Goal: Task Accomplishment & Management: Manage account settings

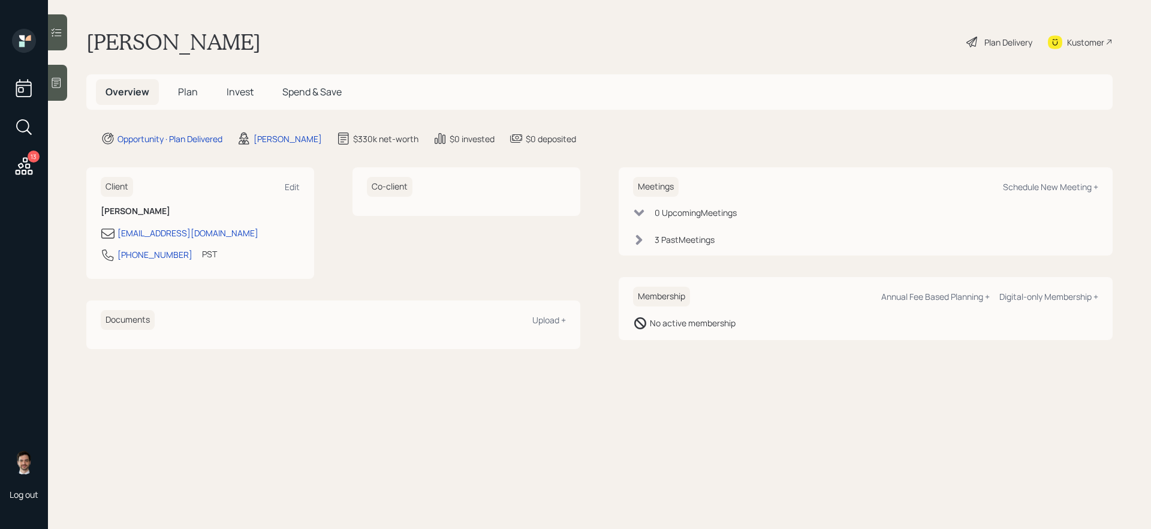
click at [1016, 46] on div "Plan Delivery" at bounding box center [1008, 42] width 48 height 13
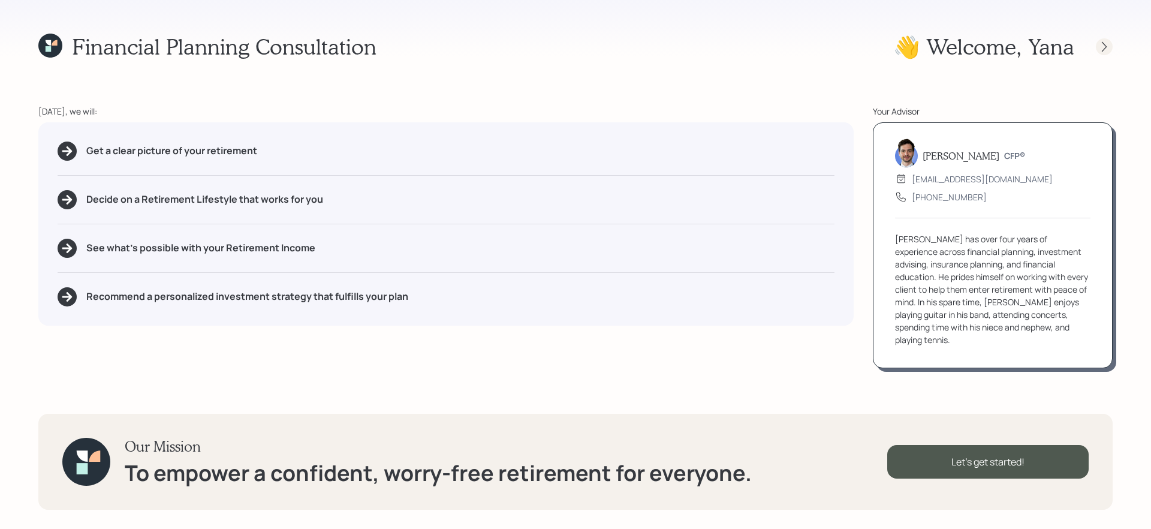
click at [1105, 50] on icon at bounding box center [1104, 47] width 12 height 12
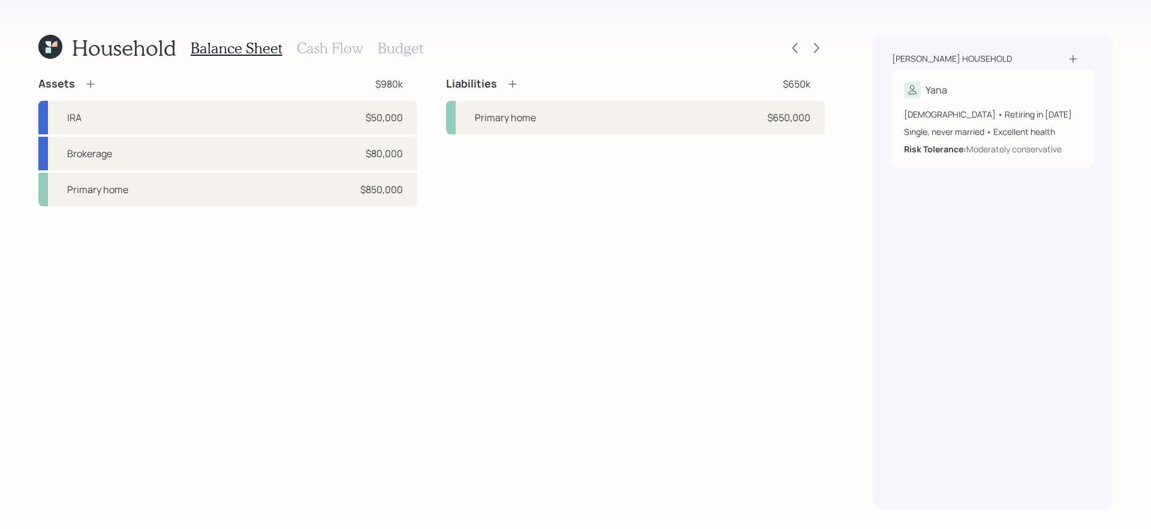
click at [324, 47] on h3 "Cash Flow" at bounding box center [330, 48] width 67 height 17
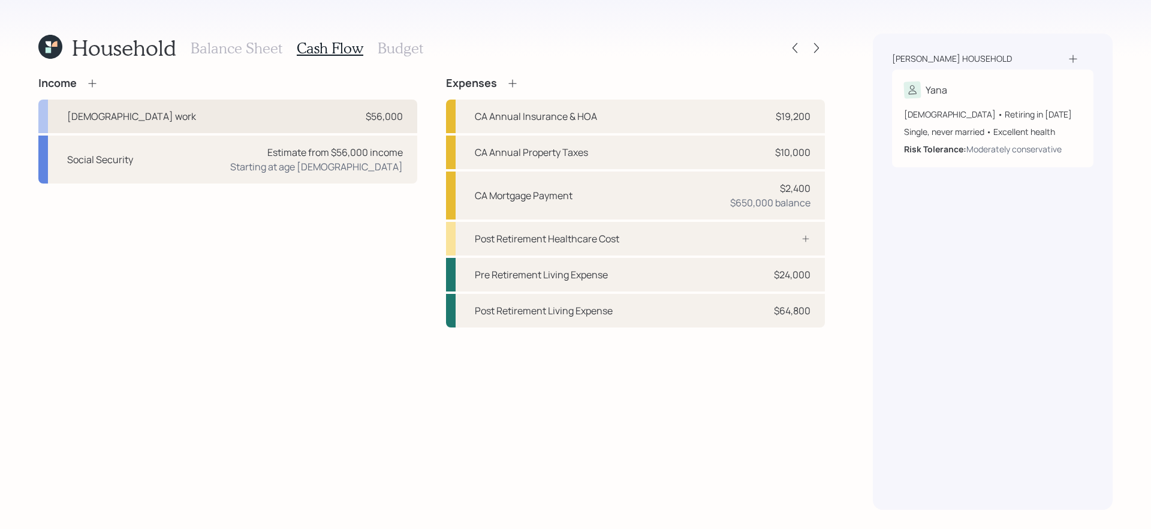
click at [263, 117] on div "[DEMOGRAPHIC_DATA] work $56,000" at bounding box center [227, 116] width 379 height 34
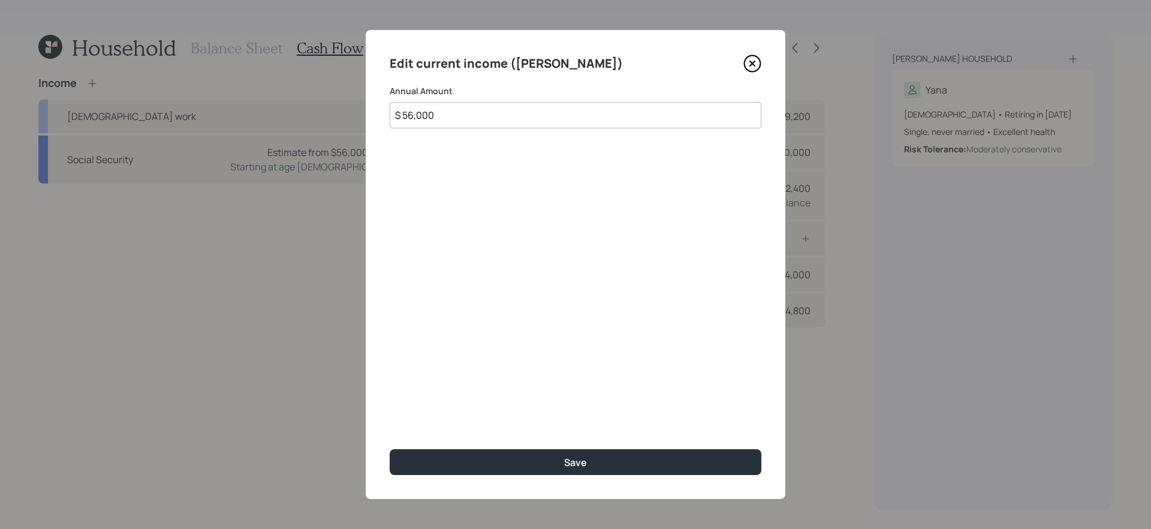
click at [448, 113] on input "$ 56,000" at bounding box center [576, 115] width 372 height 26
type input "$ 52,000"
click at [390, 449] on button "Save" at bounding box center [576, 462] width 372 height 26
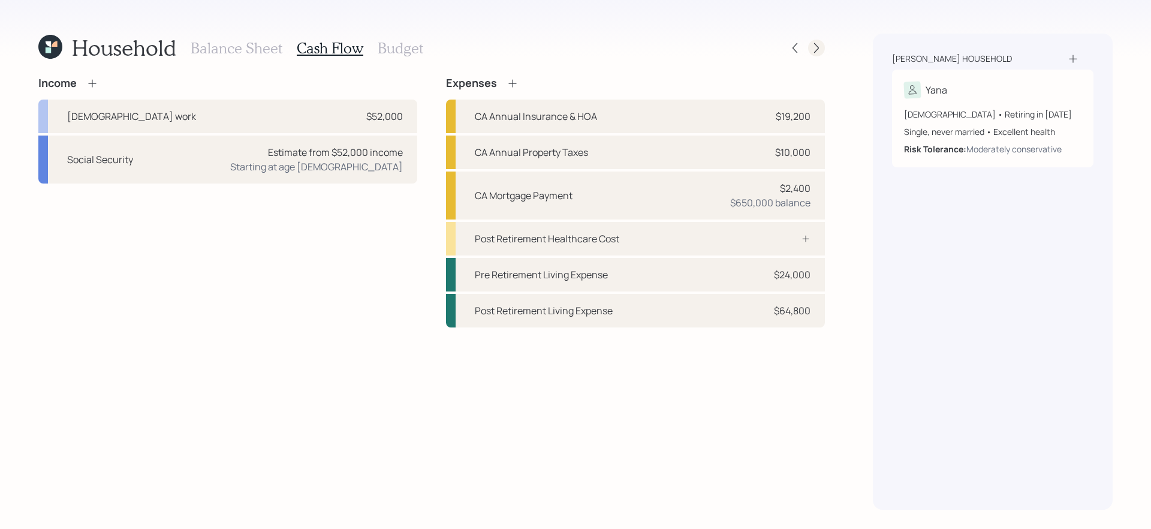
click at [813, 51] on icon at bounding box center [816, 48] width 12 height 12
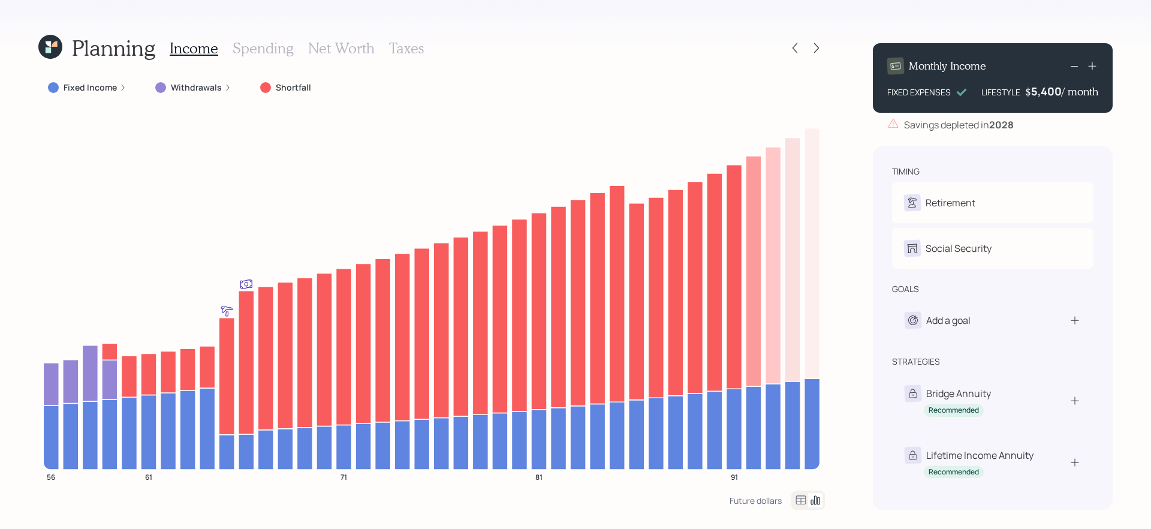
click at [53, 47] on icon at bounding box center [54, 43] width 5 height 5
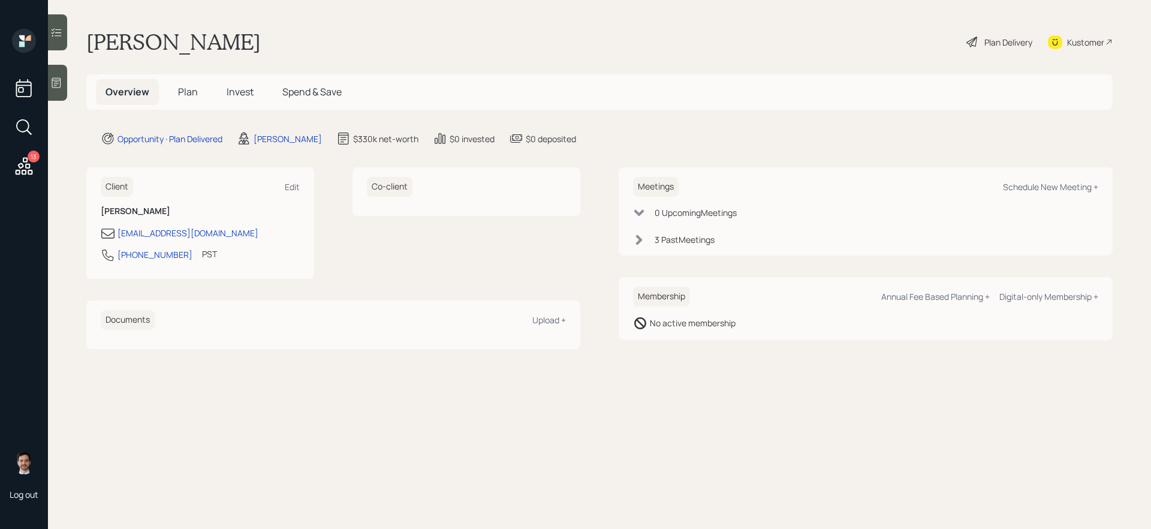
click at [192, 95] on span "Plan" at bounding box center [188, 91] width 20 height 13
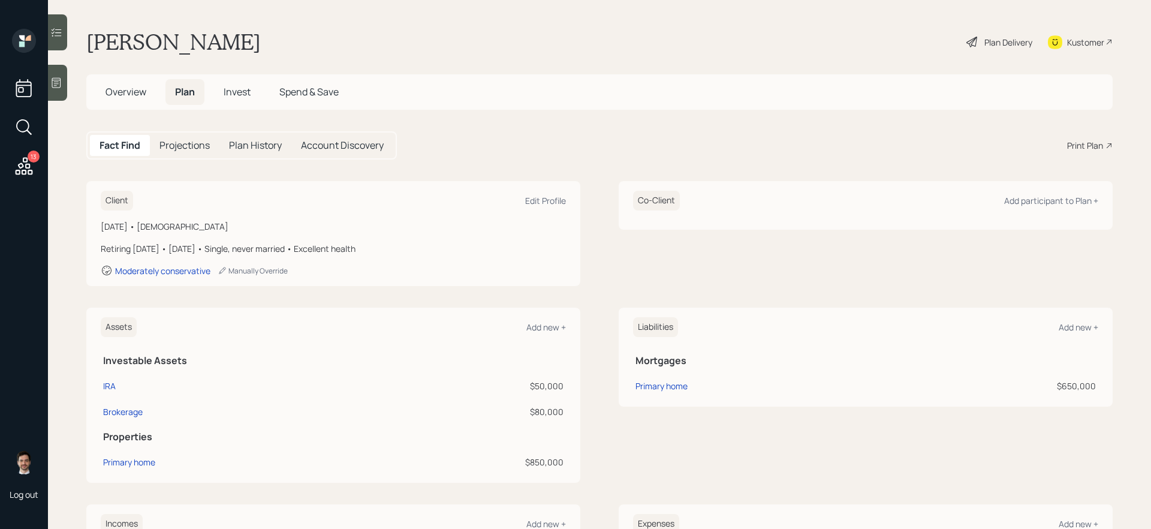
click at [1013, 42] on div "Plan Delivery" at bounding box center [1008, 42] width 48 height 13
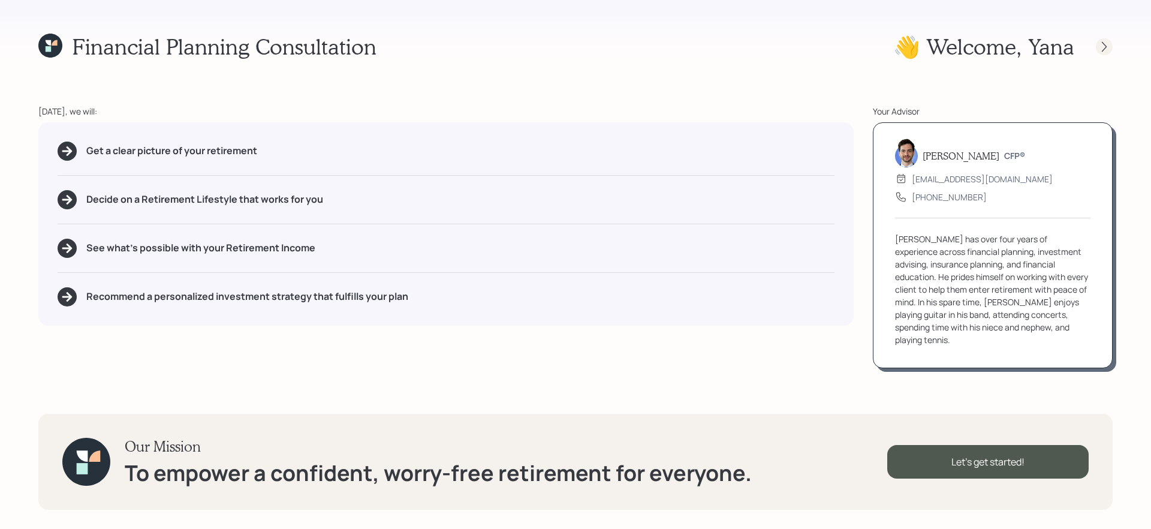
click at [1102, 42] on icon at bounding box center [1104, 46] width 5 height 10
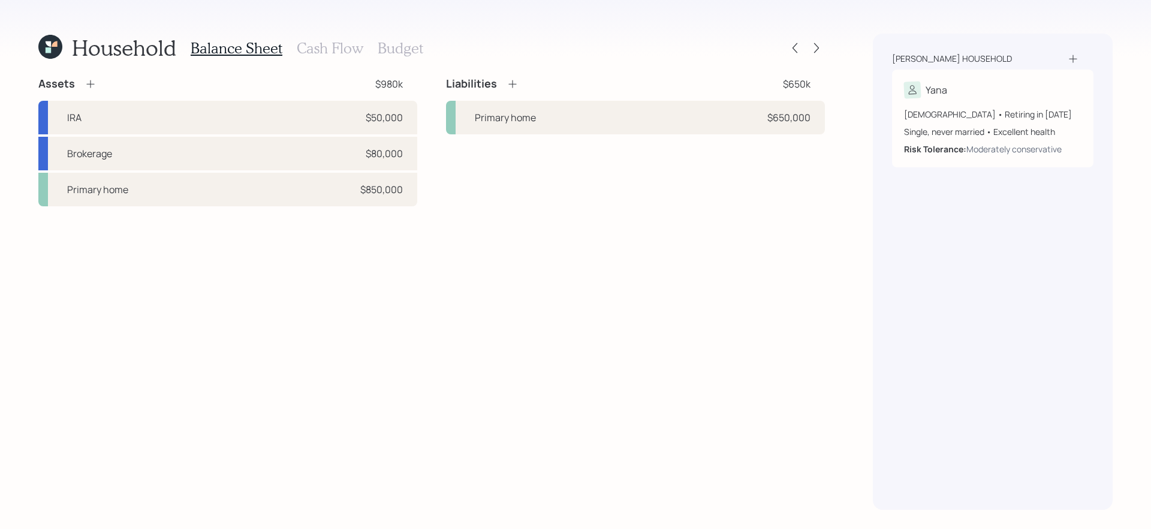
click at [826, 49] on div "Household Balance Sheet Cash Flow Budget Assets $980k IRA $50,000 Brokerage $80…" at bounding box center [575, 264] width 1151 height 529
click at [822, 49] on div at bounding box center [816, 48] width 17 height 17
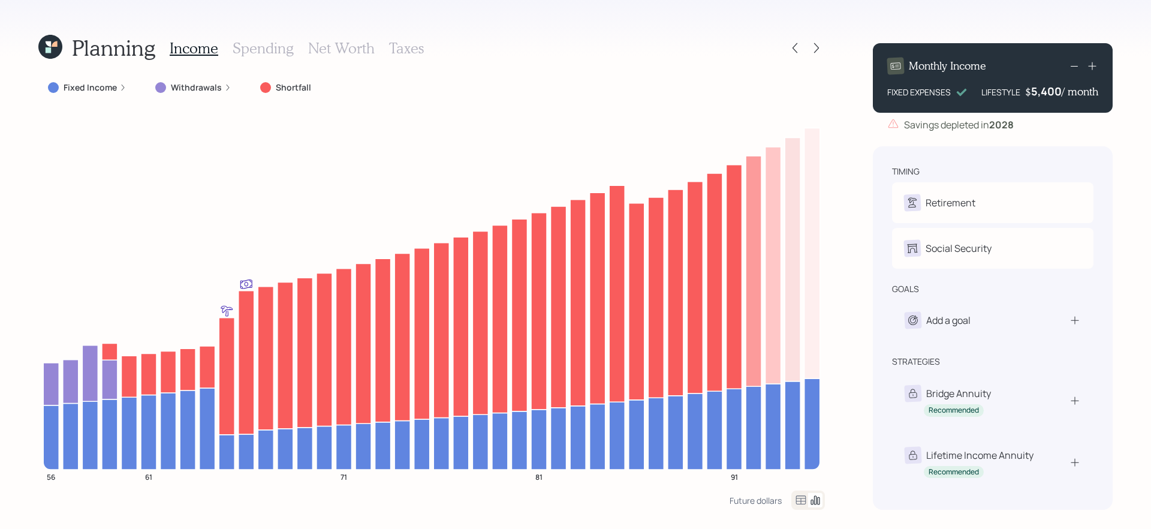
click at [95, 90] on label "Fixed Income" at bounding box center [90, 88] width 53 height 12
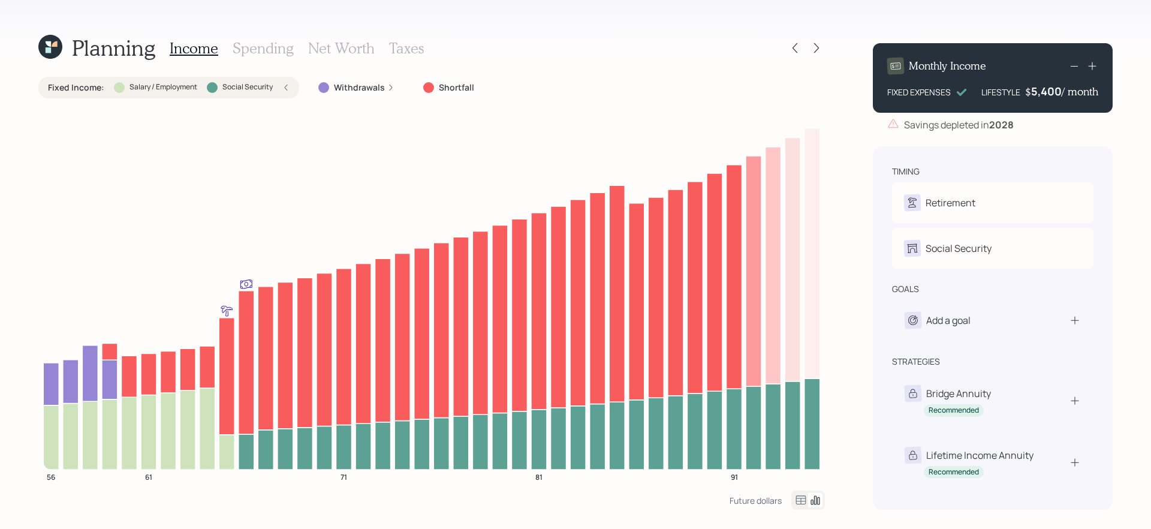
click at [87, 87] on label "Fixed Income :" at bounding box center [76, 88] width 56 height 12
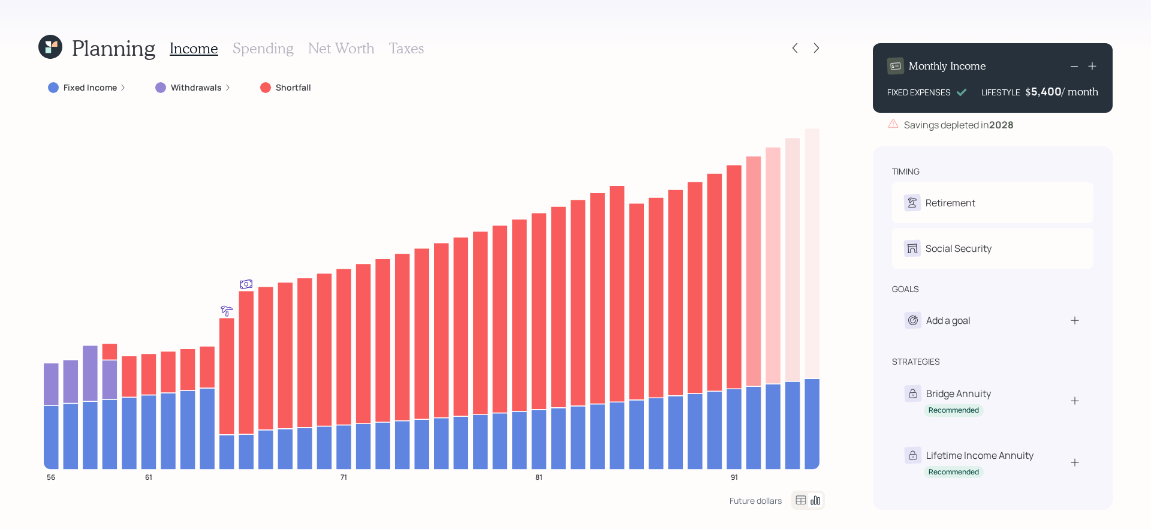
click at [55, 47] on icon at bounding box center [50, 47] width 24 height 24
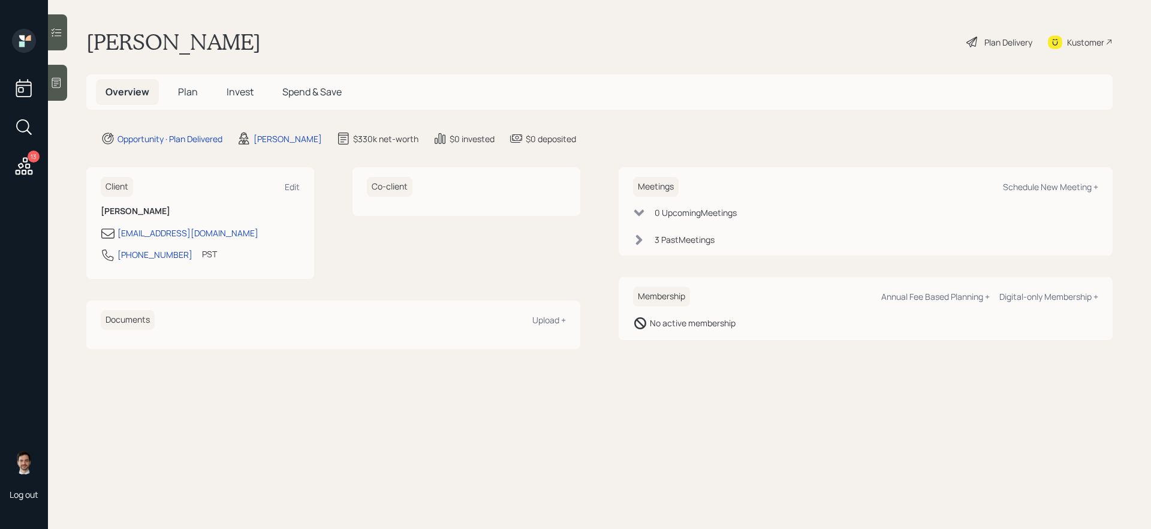
click at [198, 92] on h5 "Plan" at bounding box center [187, 92] width 39 height 26
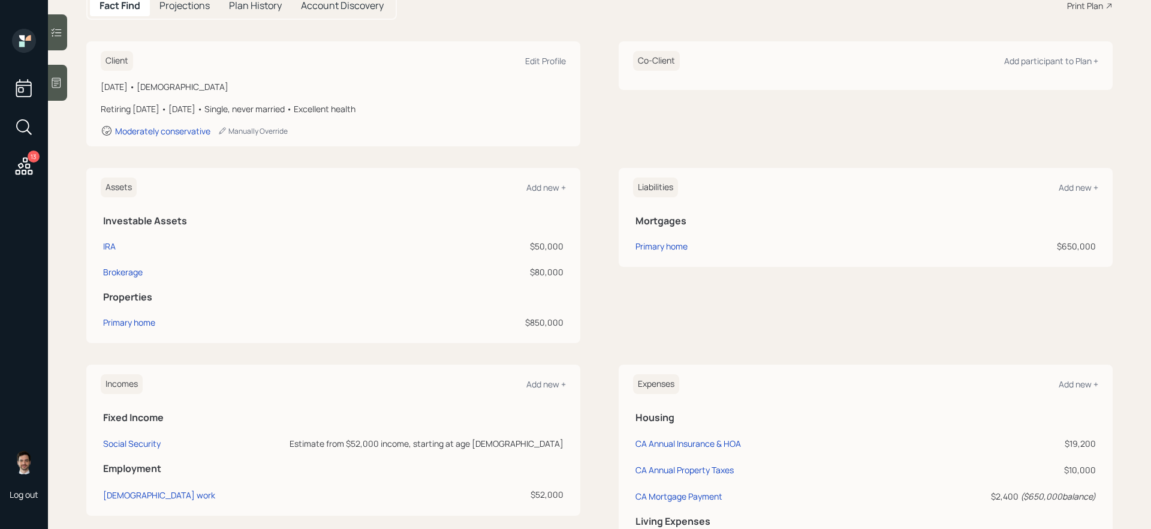
scroll to position [138, 0]
click at [536, 386] on div "Add new +" at bounding box center [546, 384] width 40 height 11
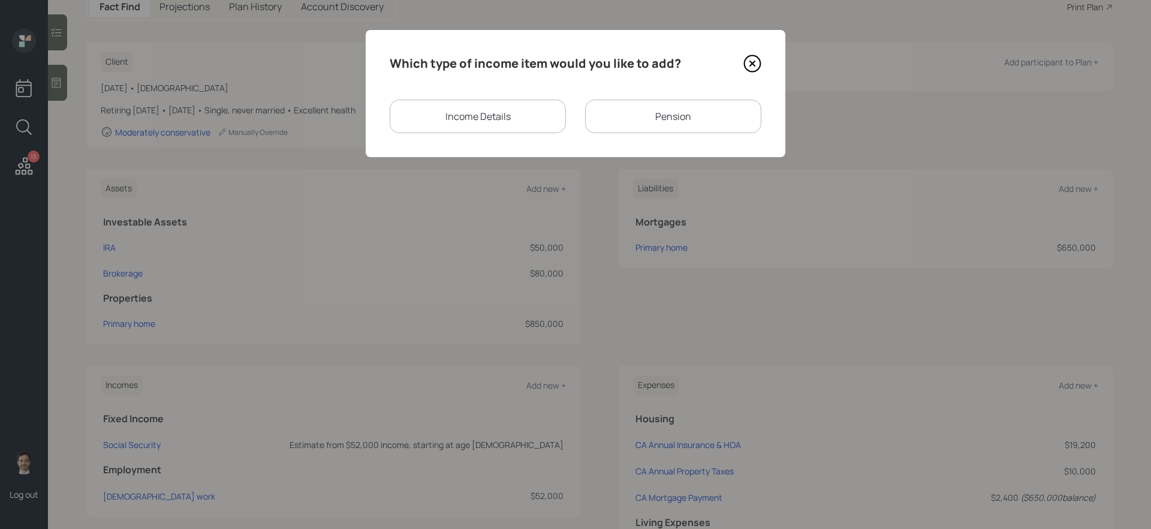
click at [753, 64] on icon at bounding box center [752, 63] width 5 height 5
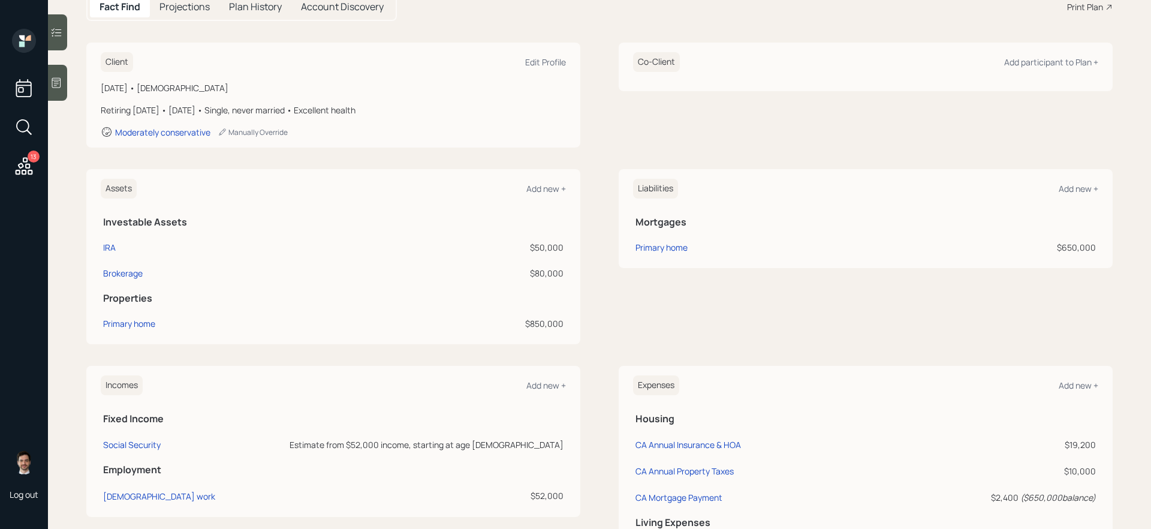
click at [590, 206] on div "Assets Add new + Investable Assets IRA $50,000 Brokerage $80,000 Properties Pri…" at bounding box center [599, 256] width 1026 height 175
click at [601, 234] on div "Assets Add new + Investable Assets IRA $50,000 Brokerage $80,000 Properties Pri…" at bounding box center [599, 256] width 1026 height 175
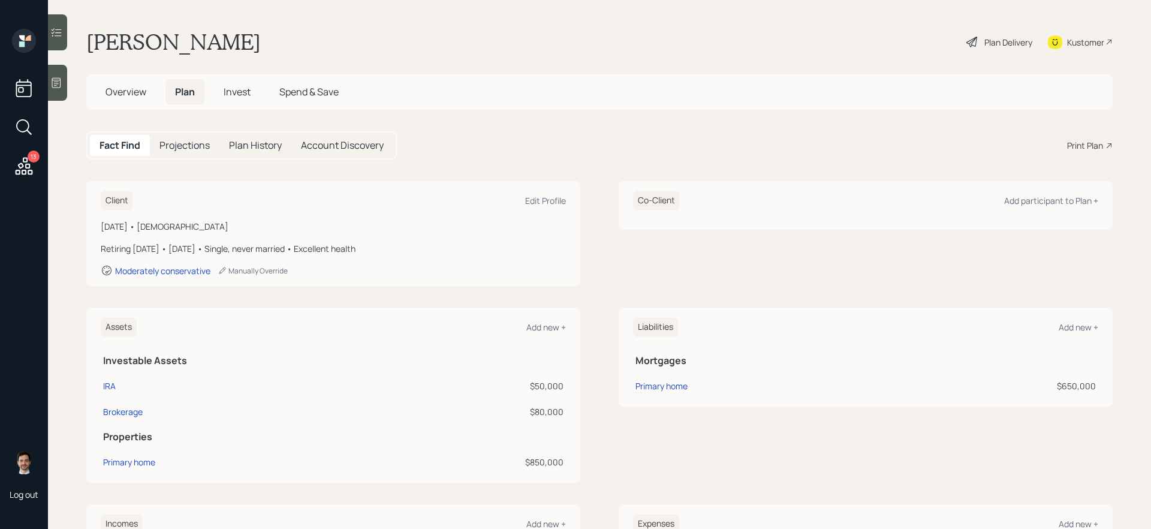
click at [1004, 45] on div "Plan Delivery" at bounding box center [1008, 42] width 48 height 13
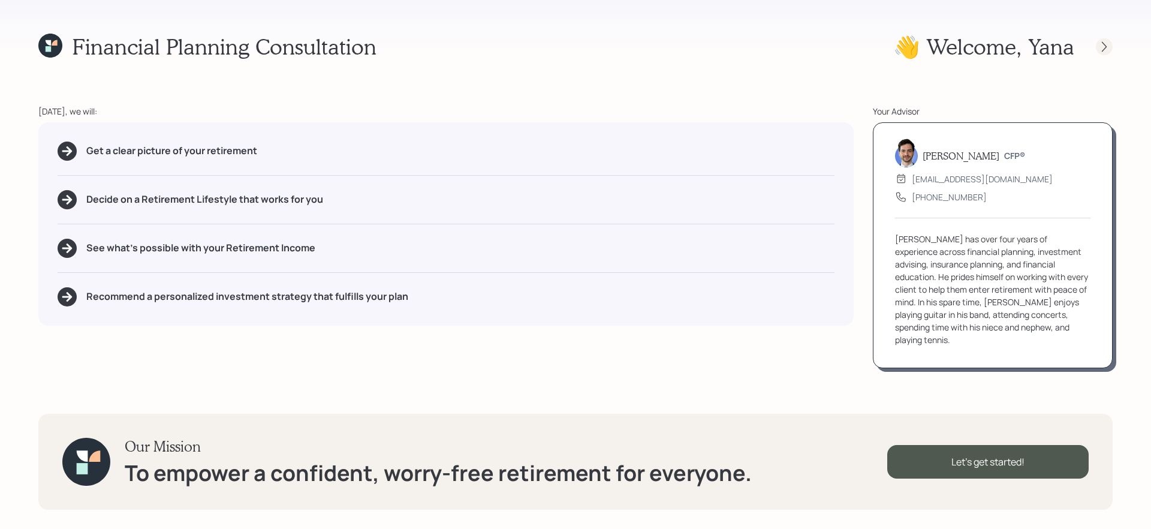
click at [1111, 49] on div at bounding box center [1104, 46] width 17 height 17
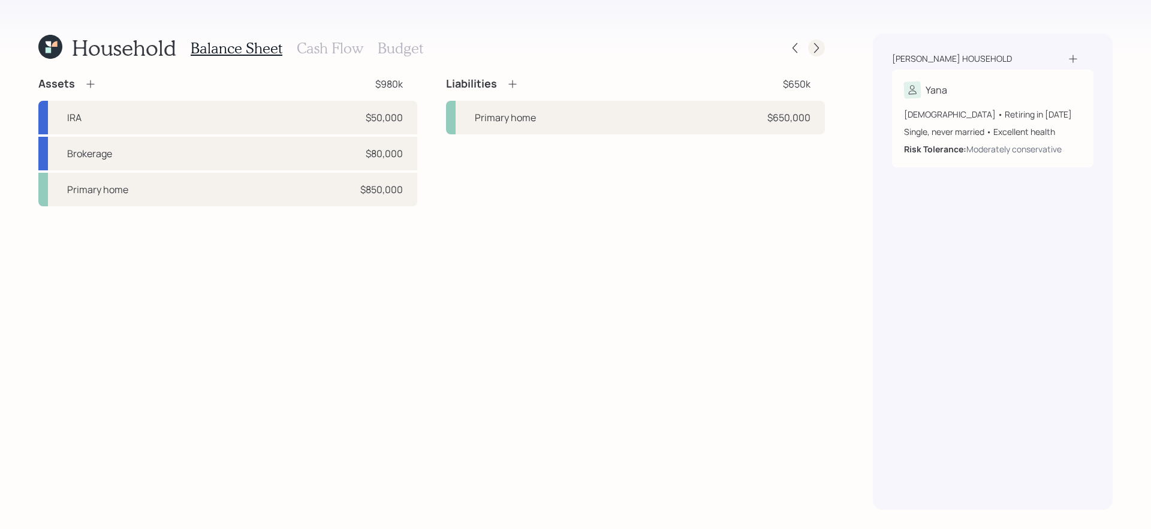
click at [815, 55] on div at bounding box center [816, 48] width 17 height 17
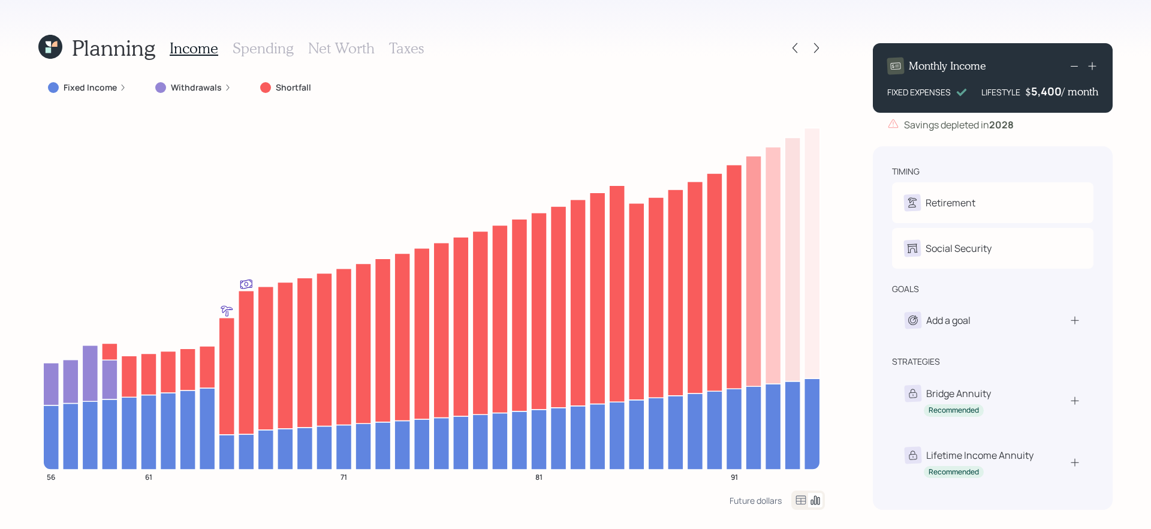
click at [263, 52] on h3 "Spending" at bounding box center [263, 48] width 61 height 17
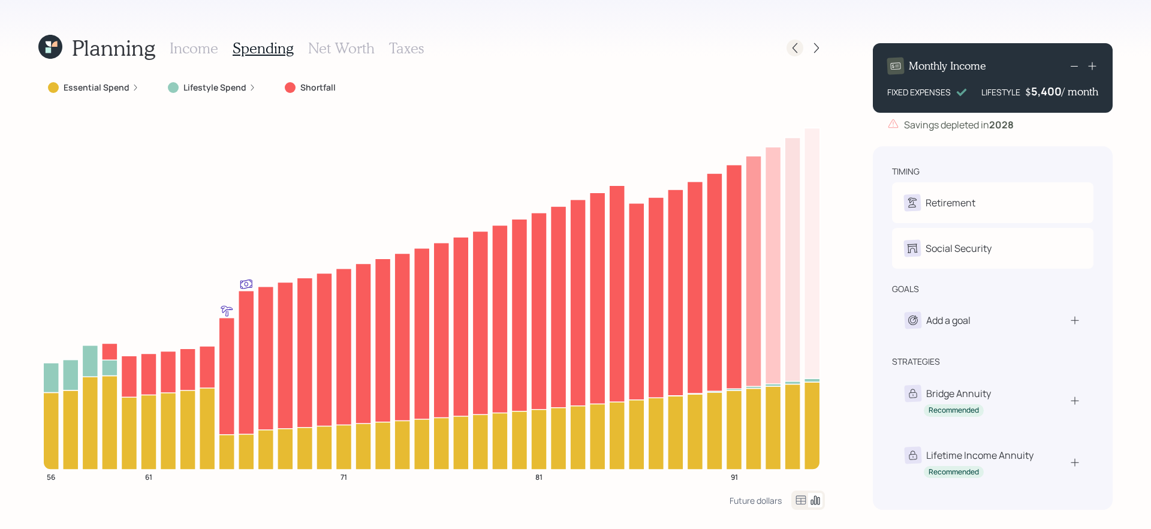
click at [792, 49] on icon at bounding box center [795, 48] width 12 height 12
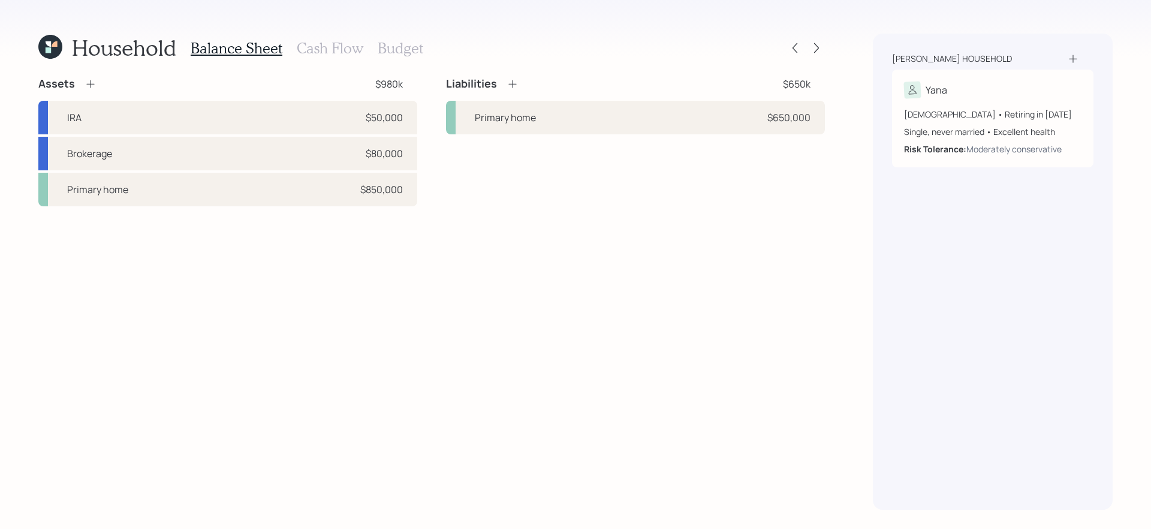
click at [792, 49] on icon at bounding box center [795, 48] width 12 height 12
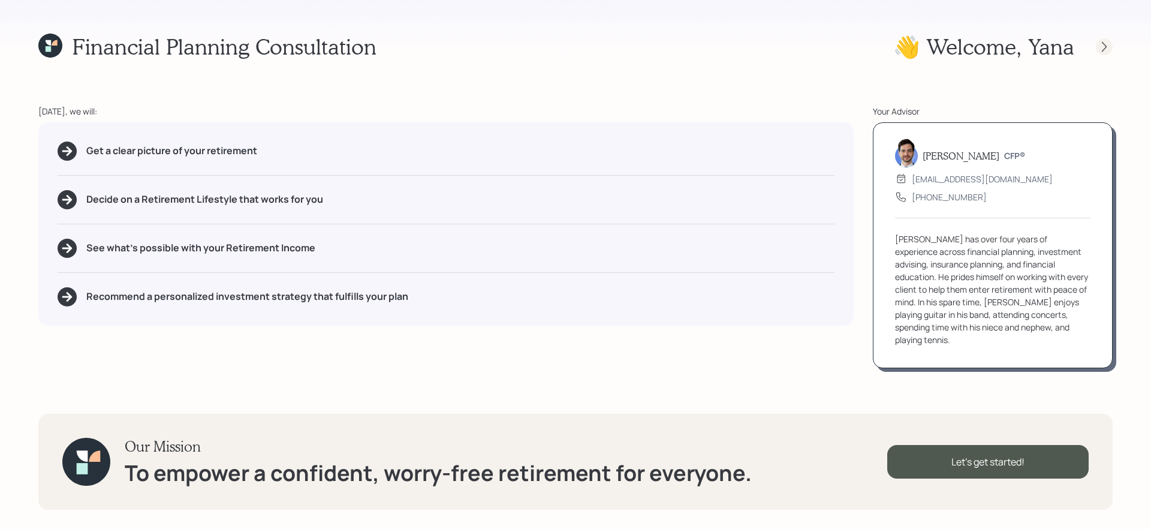
click at [1102, 51] on icon at bounding box center [1104, 47] width 12 height 12
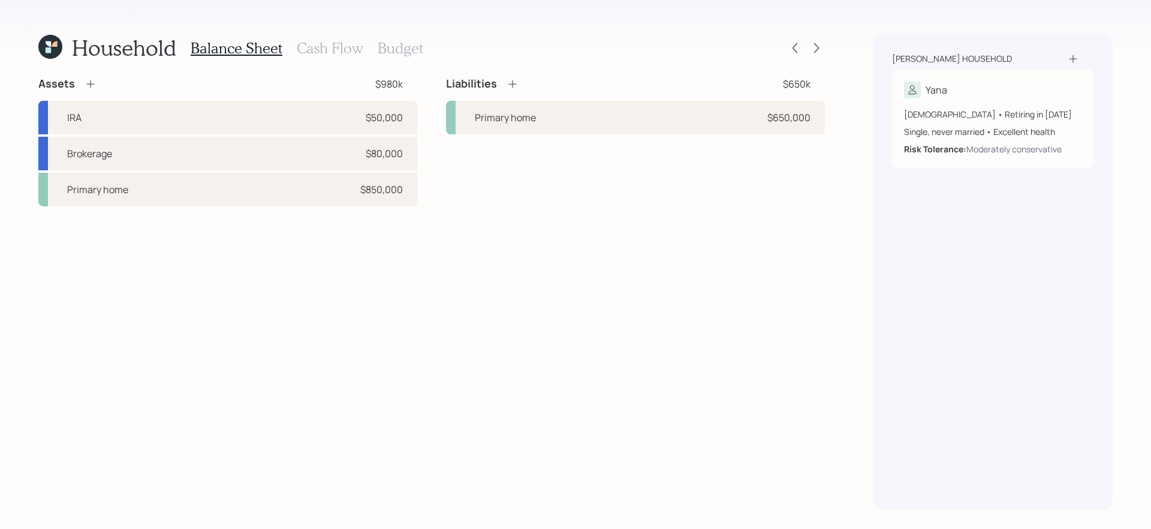
click at [318, 43] on h3 "Cash Flow" at bounding box center [330, 48] width 67 height 17
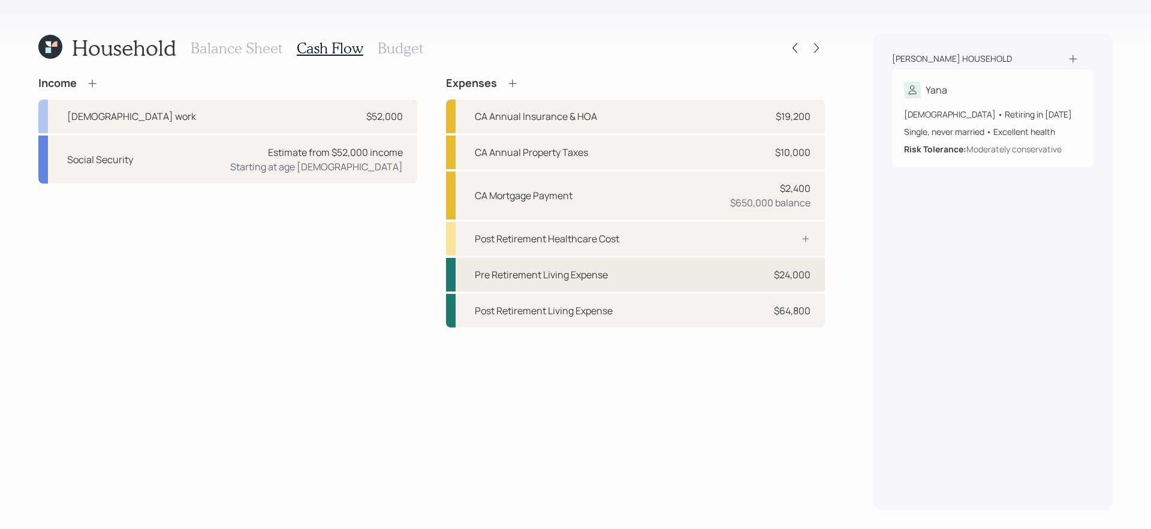
click at [632, 279] on div "Pre Retirement Living Expense $24,000" at bounding box center [635, 275] width 379 height 34
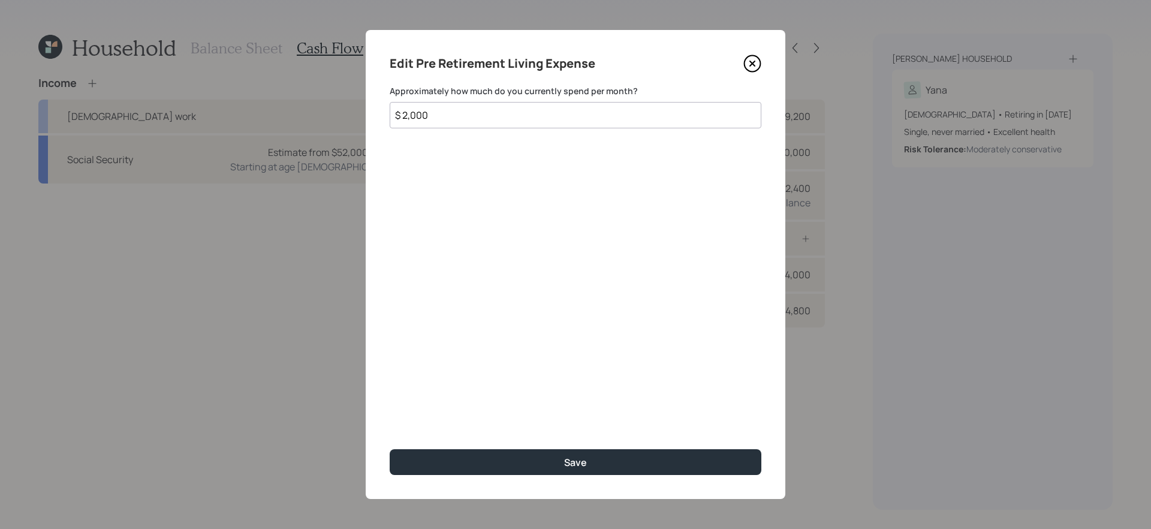
click at [752, 64] on icon at bounding box center [752, 63] width 5 height 5
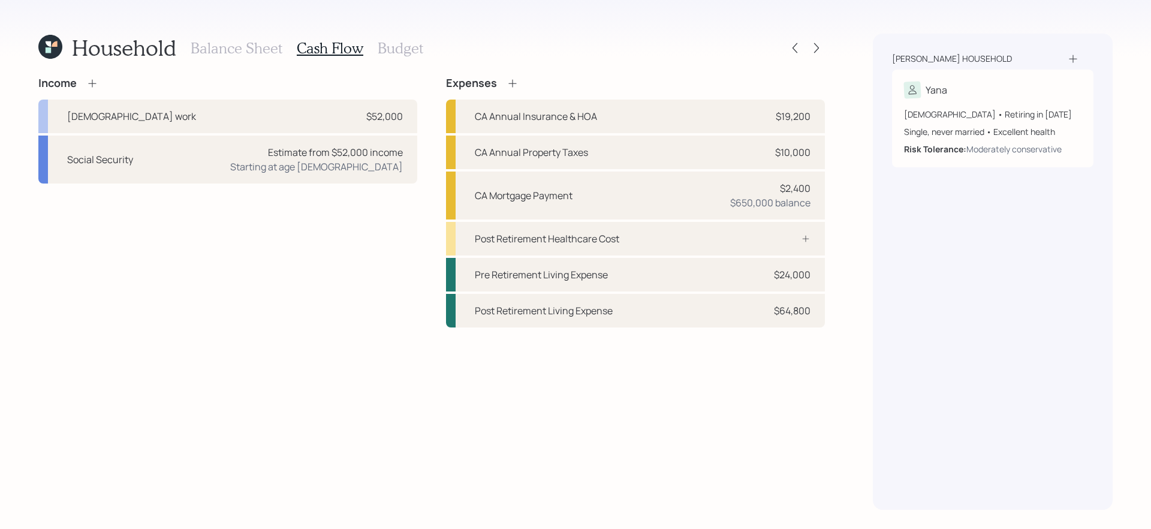
click at [254, 43] on h3 "Balance Sheet" at bounding box center [237, 48] width 92 height 17
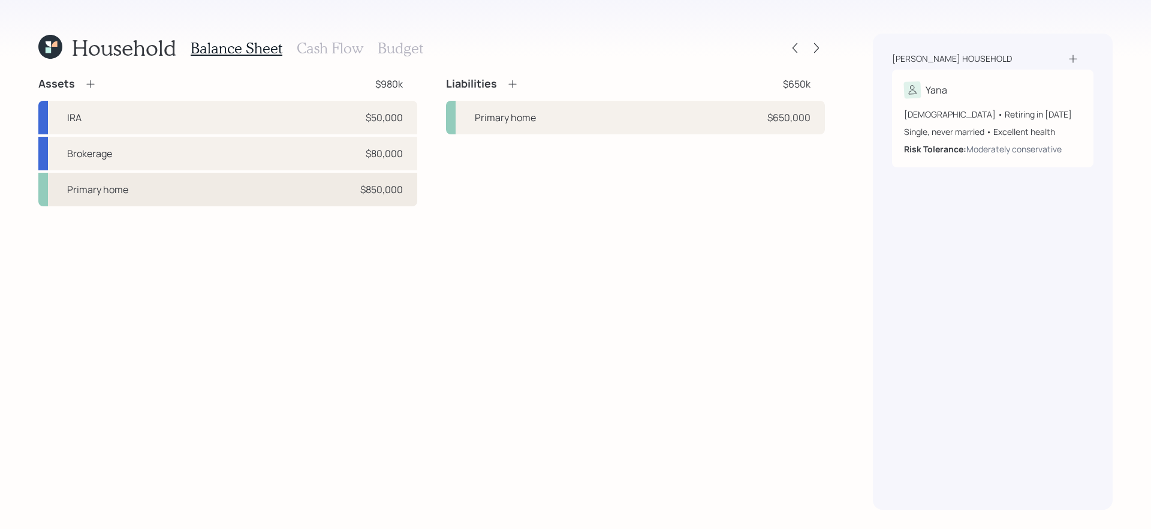
click at [236, 198] on div "Primary home $850,000" at bounding box center [227, 190] width 379 height 34
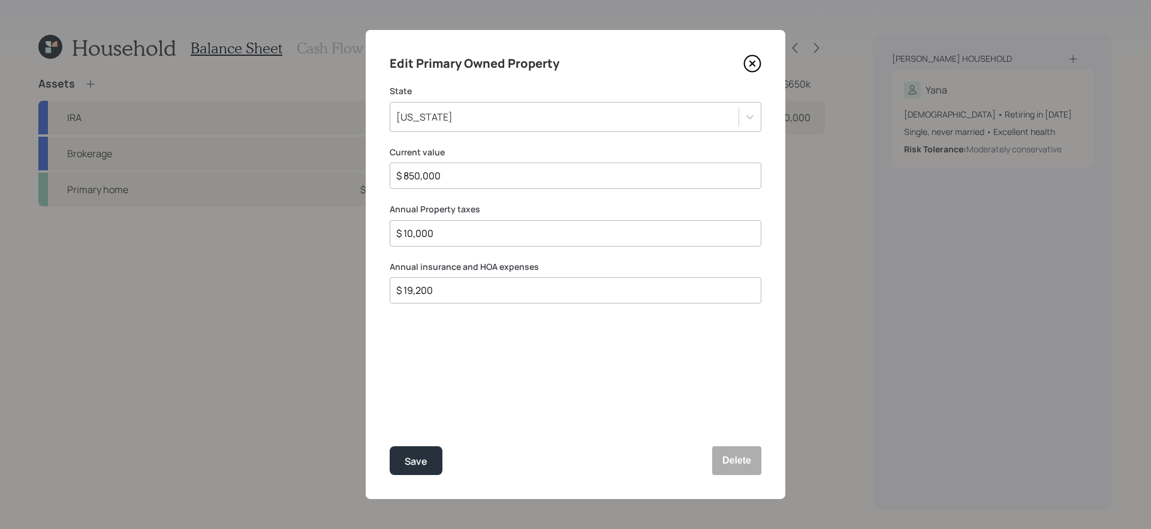
click at [750, 68] on icon at bounding box center [752, 64] width 18 height 18
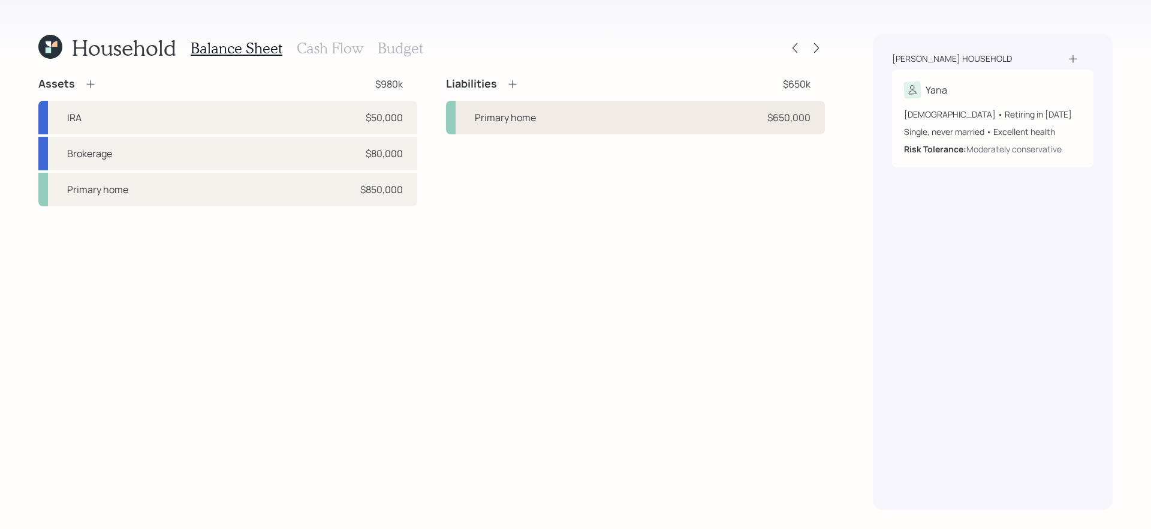
click at [666, 128] on div "Primary home $650,000" at bounding box center [635, 118] width 379 height 34
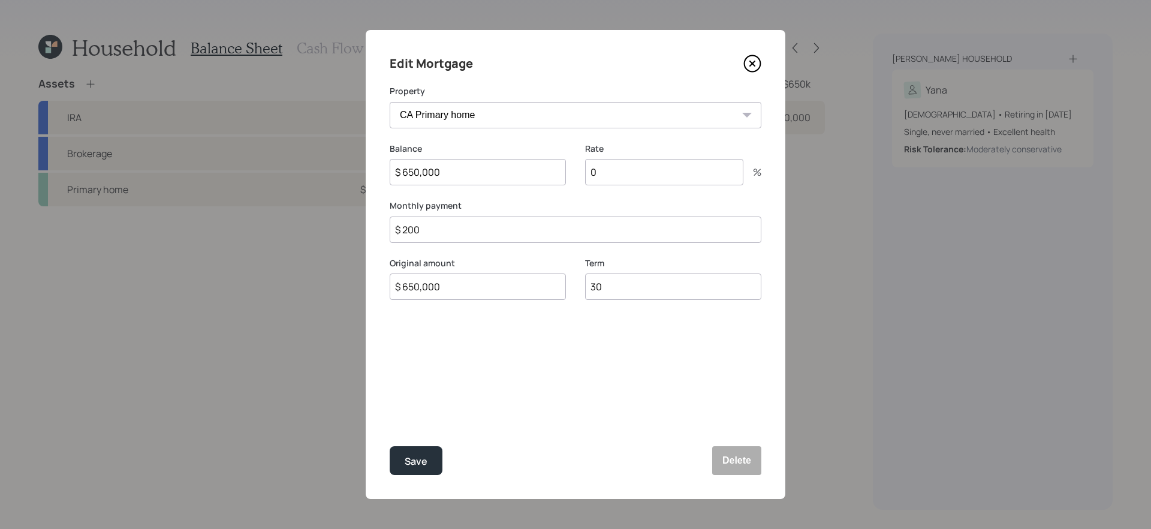
click at [752, 64] on icon at bounding box center [752, 63] width 5 height 5
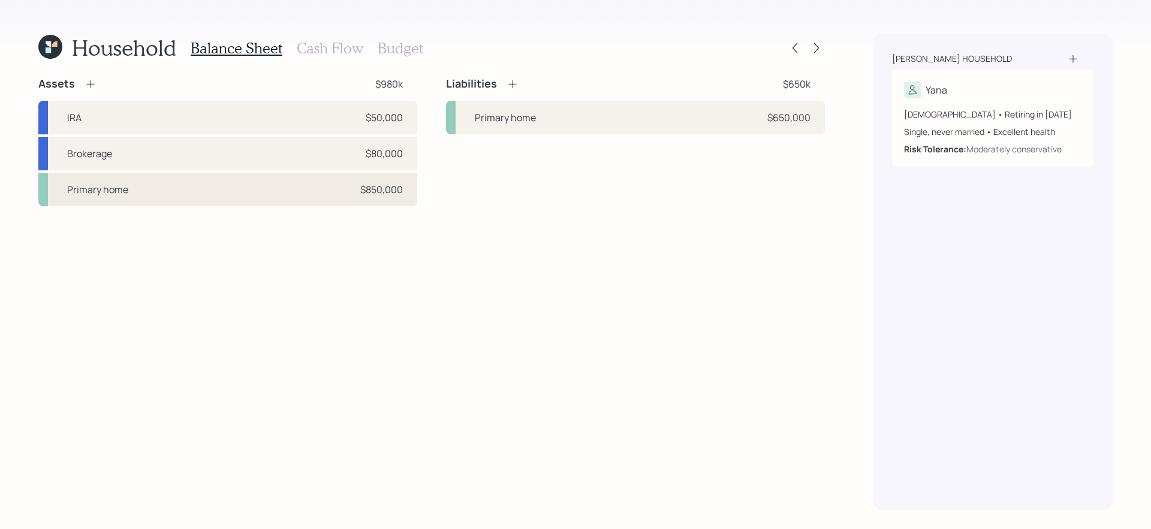
click at [323, 192] on div "Primary home $850,000" at bounding box center [227, 190] width 379 height 34
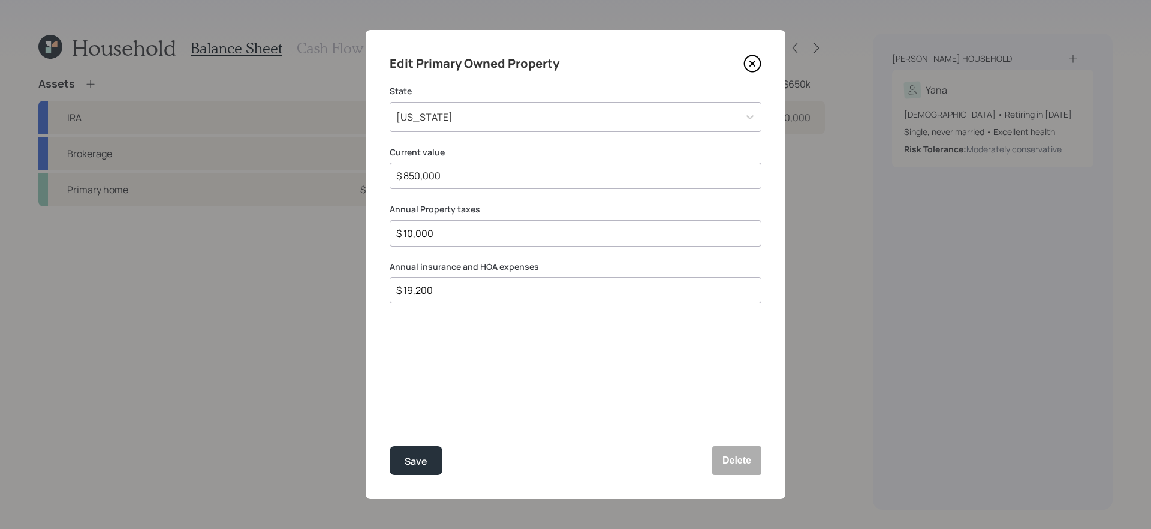
click at [750, 65] on icon at bounding box center [752, 63] width 5 height 5
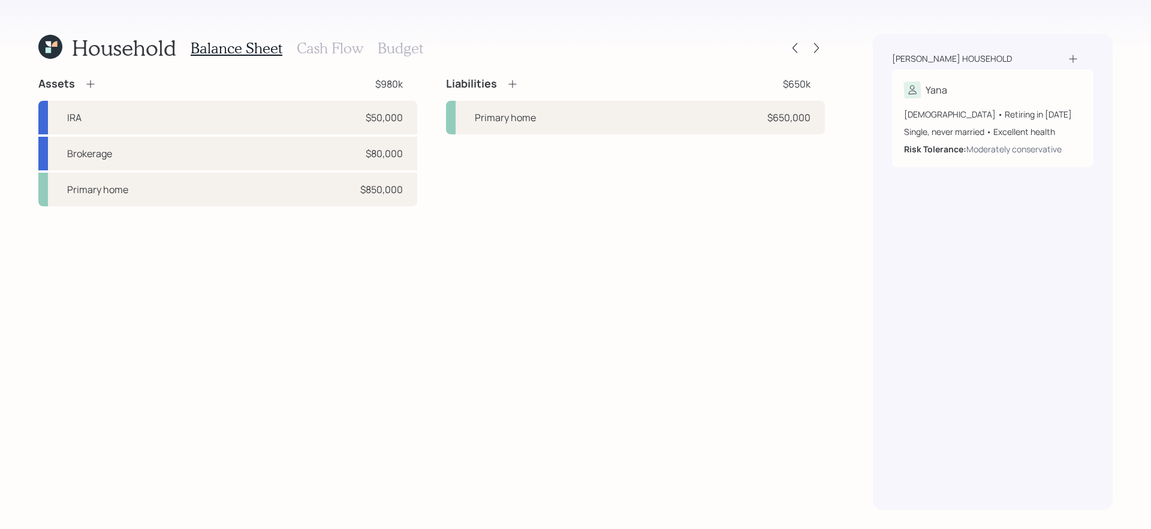
click at [350, 49] on h3 "Cash Flow" at bounding box center [330, 48] width 67 height 17
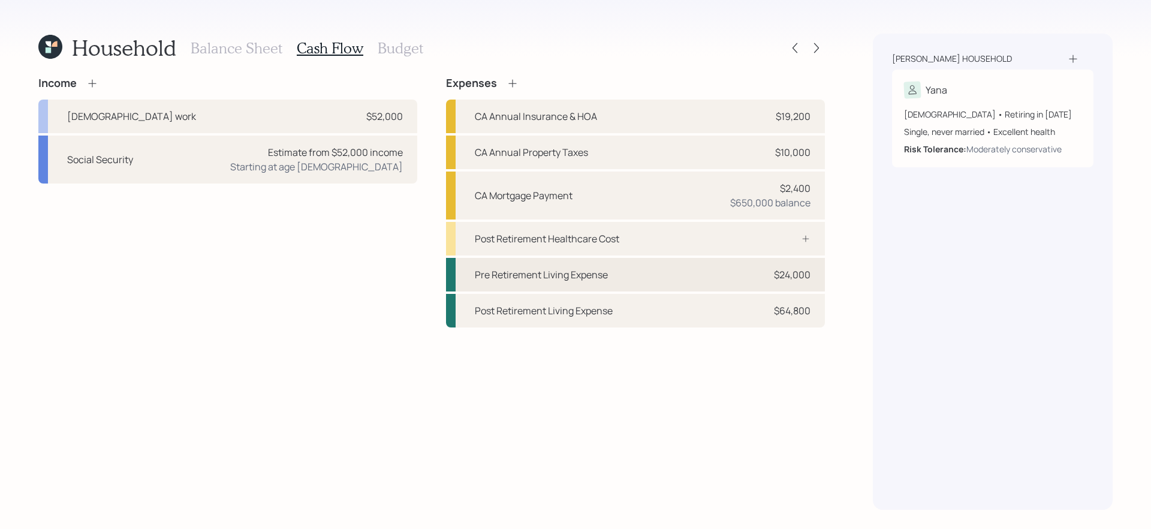
click at [541, 274] on div "Pre Retirement Living Expense" at bounding box center [541, 274] width 133 height 14
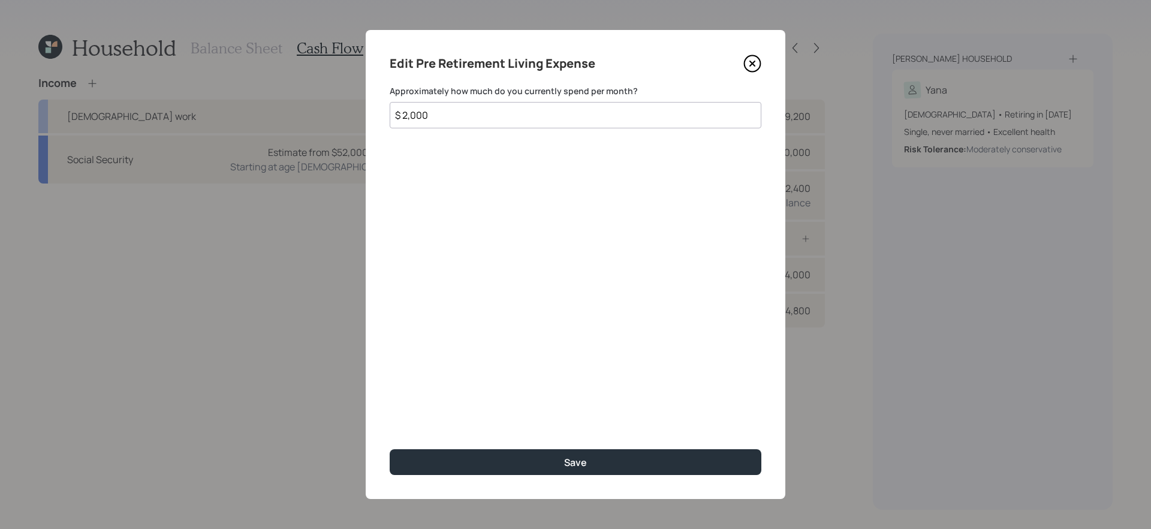
click at [755, 65] on icon at bounding box center [752, 64] width 18 height 18
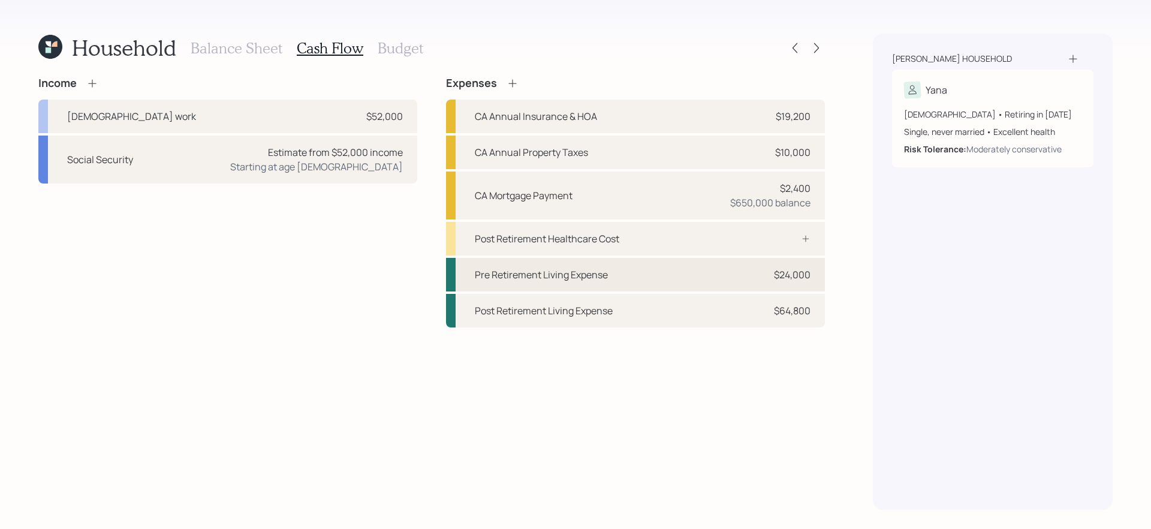
click at [524, 272] on div "Pre Retirement Living Expense" at bounding box center [541, 274] width 133 height 14
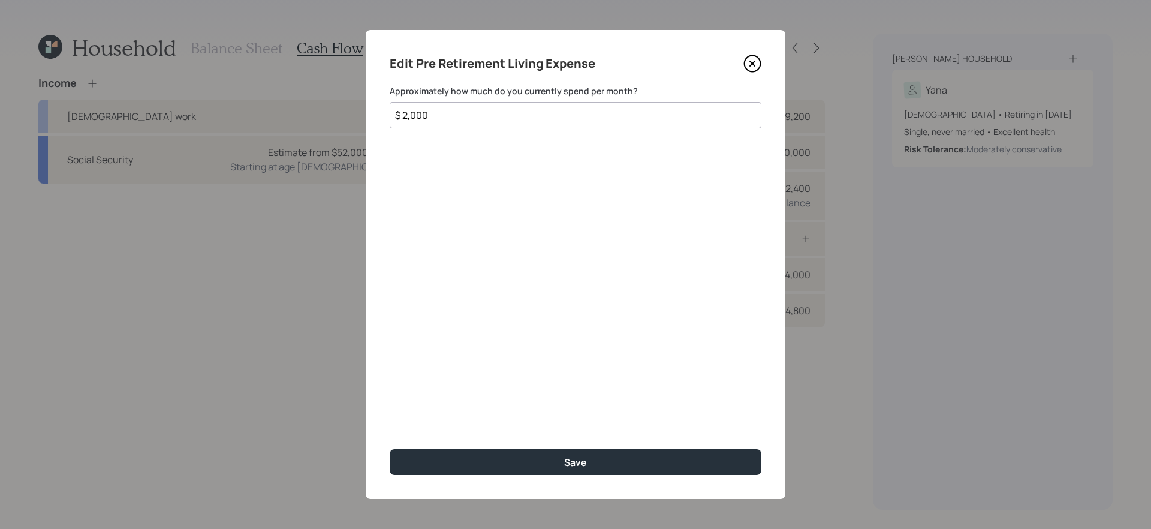
click at [474, 123] on input "$ 2,000" at bounding box center [576, 115] width 372 height 26
type input "$ 1,000"
click at [390, 449] on button "Save" at bounding box center [576, 462] width 372 height 26
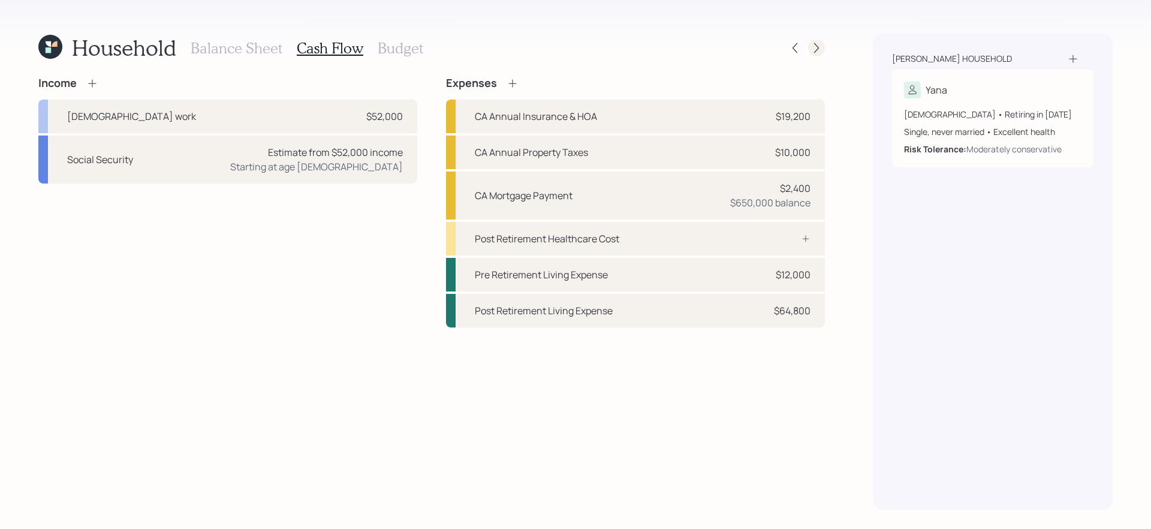
click at [823, 44] on div at bounding box center [816, 48] width 17 height 17
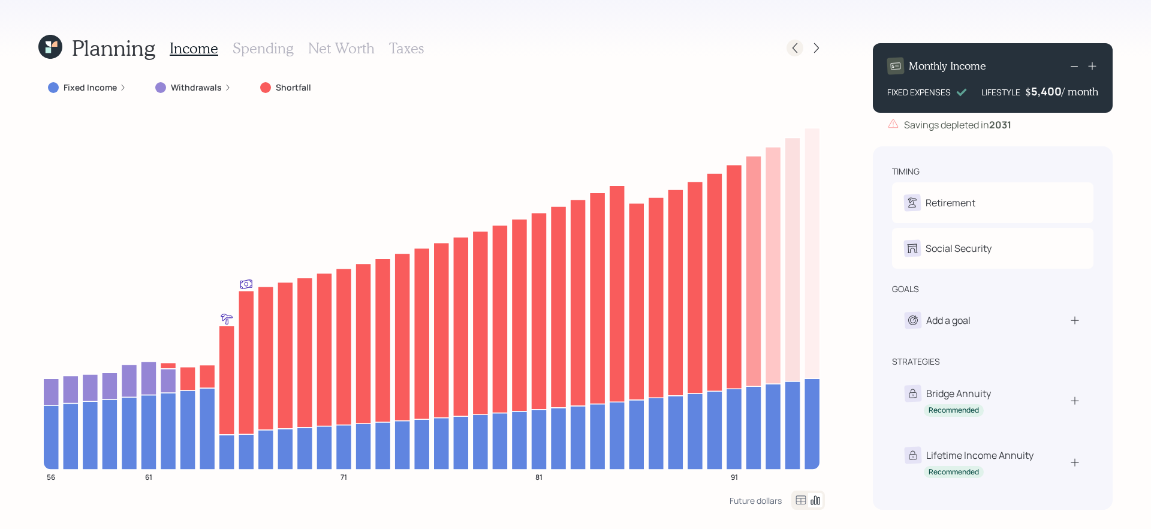
click at [791, 52] on icon at bounding box center [795, 48] width 12 height 12
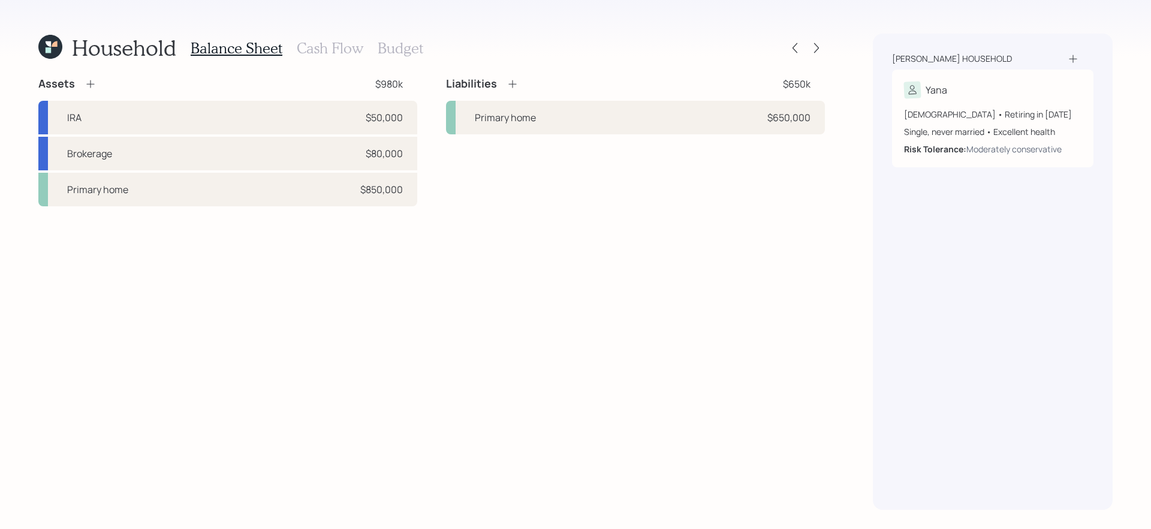
click at [405, 300] on div "Assets $980k IRA $50,000 Brokerage $80,000 Primary home $850,000 Liabilities $6…" at bounding box center [431, 293] width 786 height 433
click at [327, 43] on h3 "Cash Flow" at bounding box center [330, 48] width 67 height 17
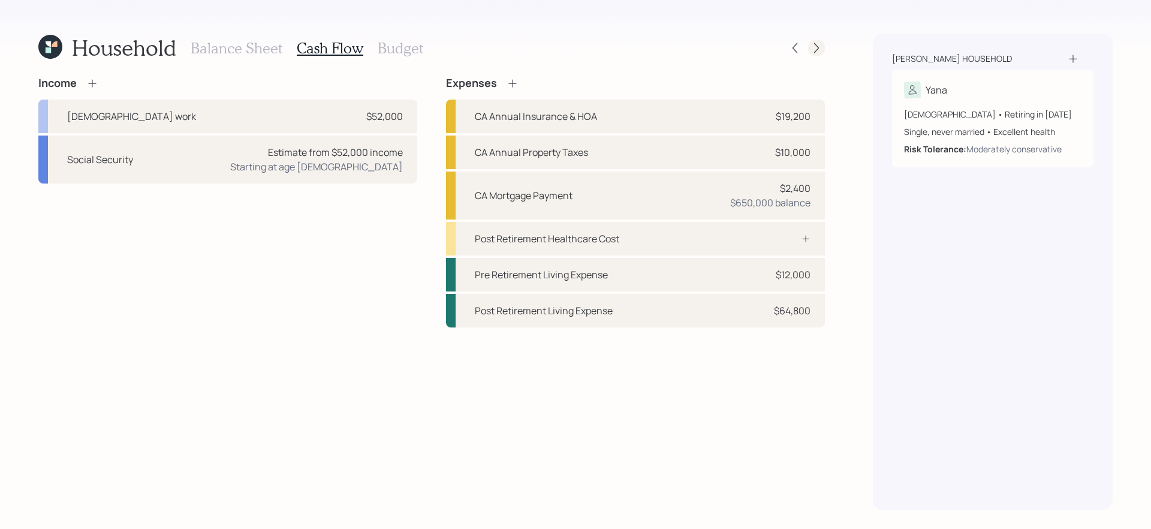
click at [818, 50] on icon at bounding box center [816, 48] width 12 height 12
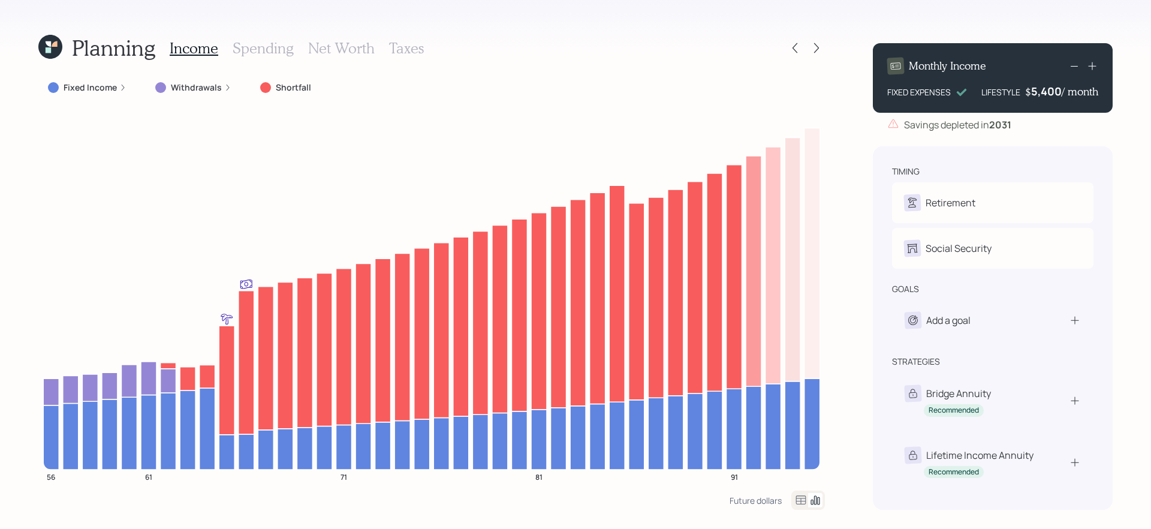
click at [818, 50] on icon at bounding box center [816, 48] width 12 height 12
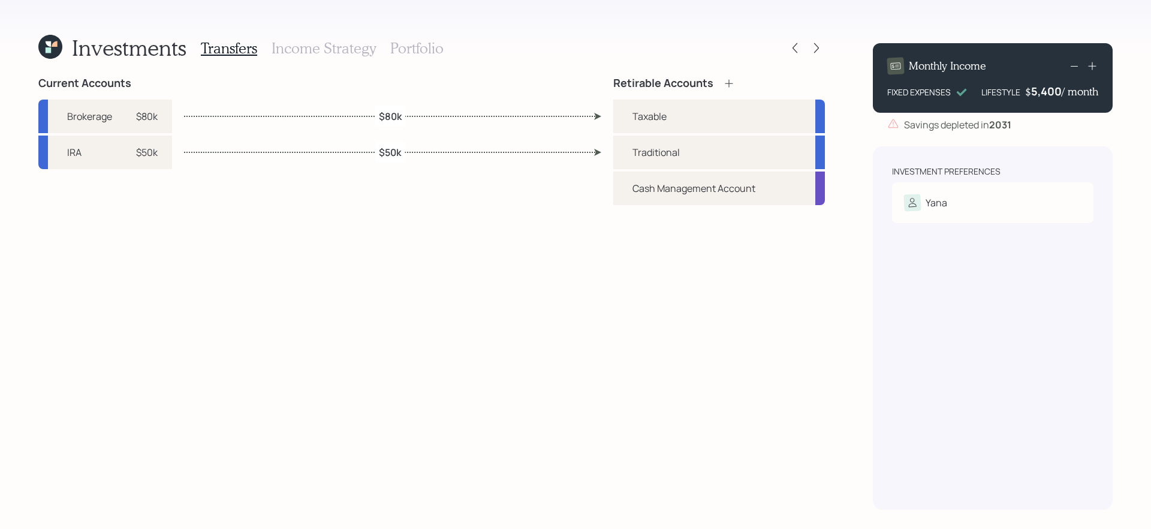
click at [400, 47] on h3 "Portfolio" at bounding box center [416, 48] width 53 height 17
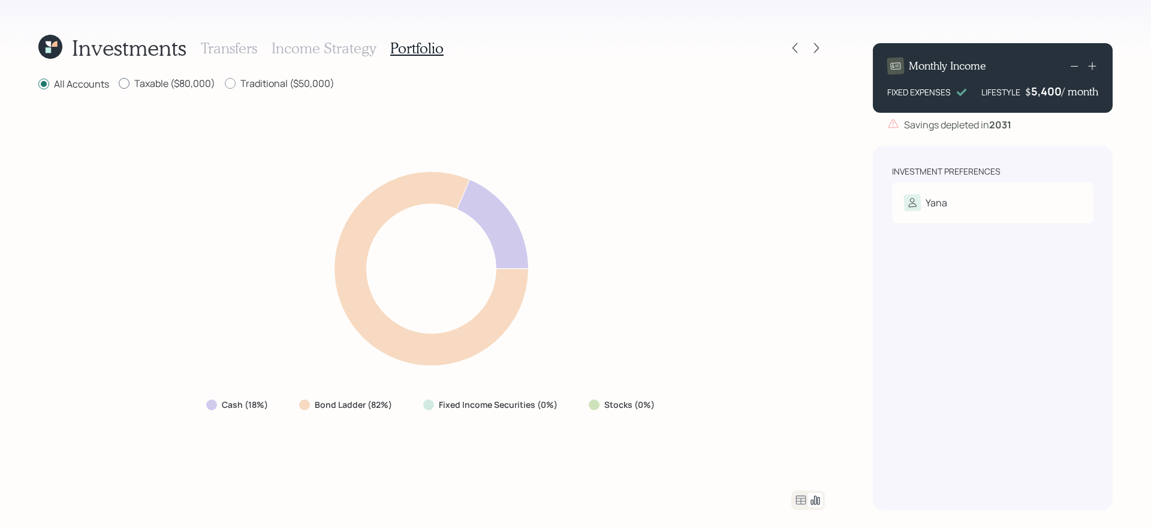
click at [170, 82] on label "Taxable ($80,000)" at bounding box center [167, 83] width 96 height 13
click at [119, 83] on input "Taxable ($80,000)" at bounding box center [118, 83] width 1 height 1
radio input "true"
radio input "false"
click at [280, 83] on label "Traditional ($50,000)" at bounding box center [280, 83] width 110 height 13
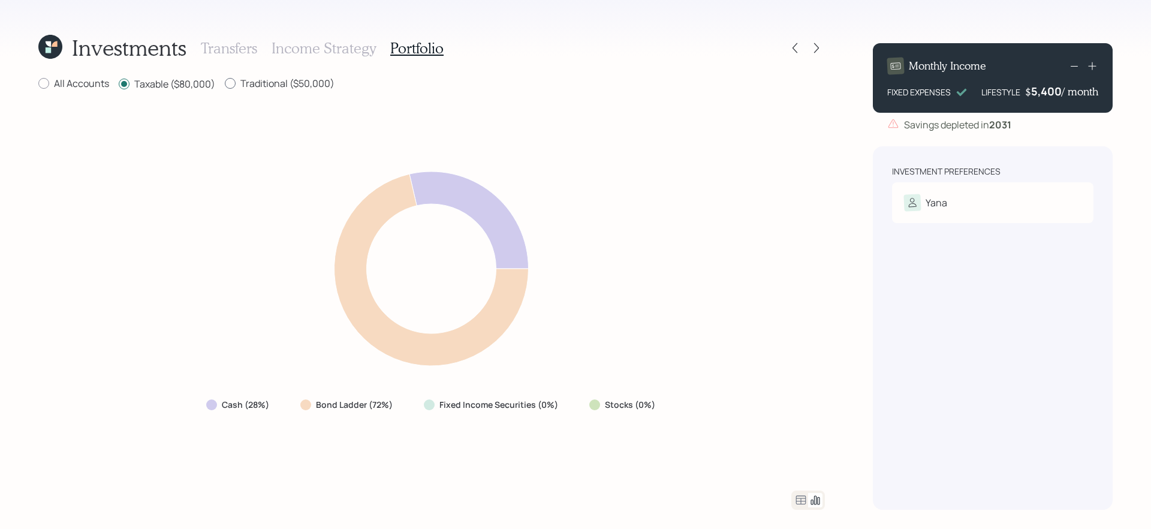
click at [225, 83] on input "Traditional ($50,000)" at bounding box center [224, 83] width 1 height 1
radio input "true"
click at [165, 83] on label "Taxable ($80,000)" at bounding box center [167, 83] width 96 height 13
click at [119, 83] on input "Taxable ($80,000)" at bounding box center [118, 83] width 1 height 1
radio input "true"
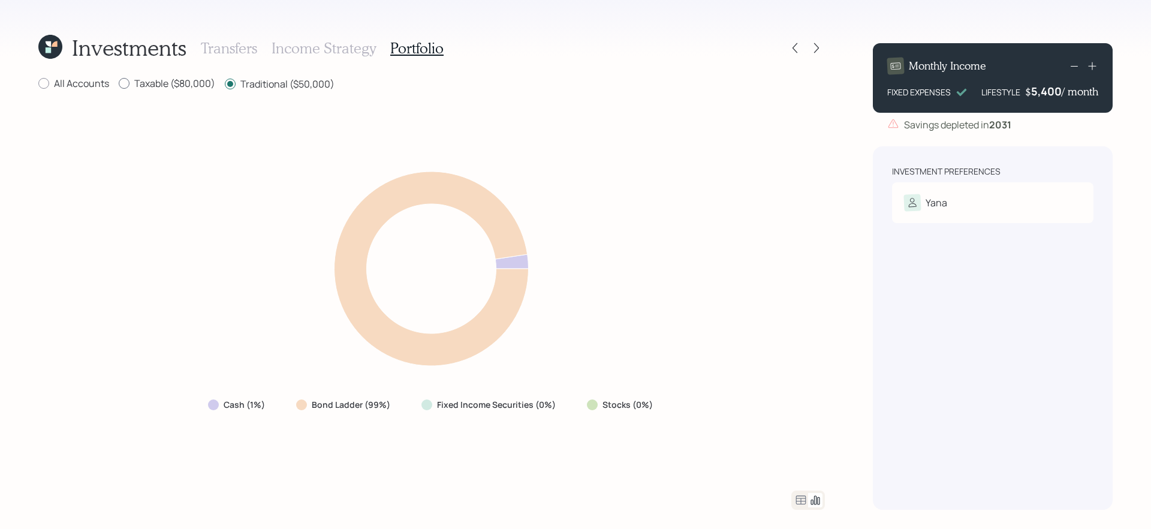
radio input "false"
click at [61, 95] on div "All Accounts Taxable ($80,000) Traditional ($50,000) Cash (28%) Bond Ladder (72…" at bounding box center [431, 293] width 786 height 433
click at [65, 88] on label "All Accounts" at bounding box center [73, 83] width 71 height 13
click at [38, 84] on input "All Accounts" at bounding box center [38, 83] width 1 height 1
radio input "true"
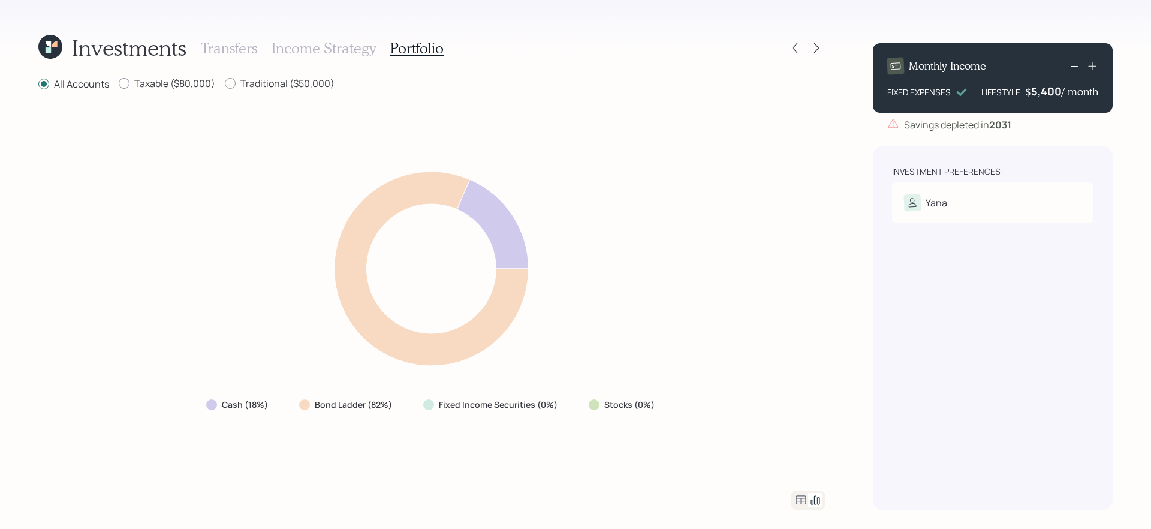
click at [215, 144] on div "Cash (18%) Bond Ladder (82%) Fixed Income Securities (0%) Stocks (0%)" at bounding box center [431, 291] width 786 height 370
click at [181, 78] on label "Taxable ($80,000)" at bounding box center [167, 83] width 96 height 13
click at [119, 83] on input "Taxable ($80,000)" at bounding box center [118, 83] width 1 height 1
radio input "true"
radio input "false"
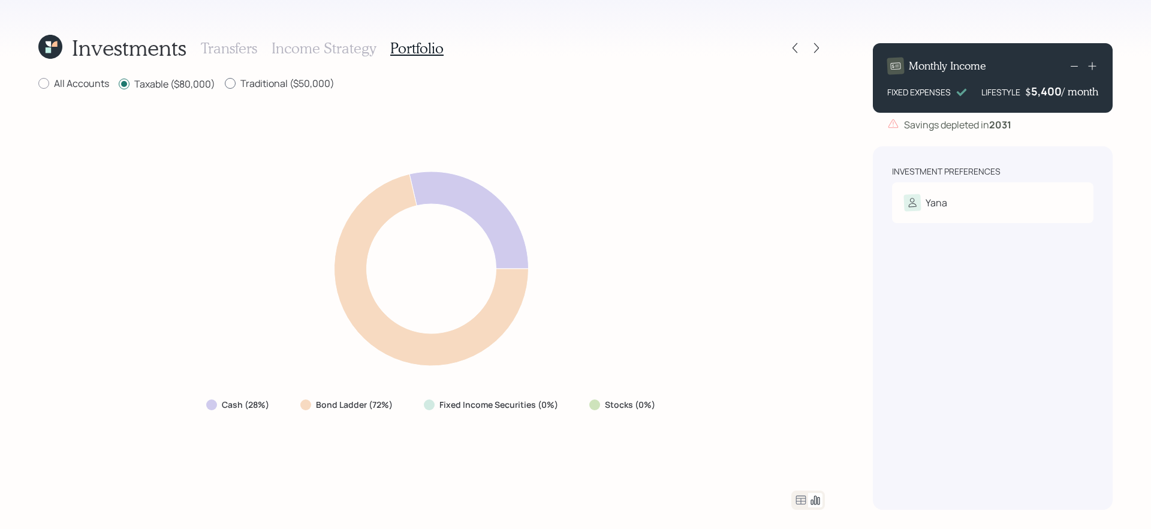
click at [283, 89] on label "Traditional ($50,000)" at bounding box center [280, 83] width 110 height 13
click at [225, 84] on input "Traditional ($50,000)" at bounding box center [224, 83] width 1 height 1
radio input "true"
click at [172, 79] on label "Taxable ($80,000)" at bounding box center [167, 83] width 96 height 13
click at [119, 83] on input "Taxable ($80,000)" at bounding box center [118, 83] width 1 height 1
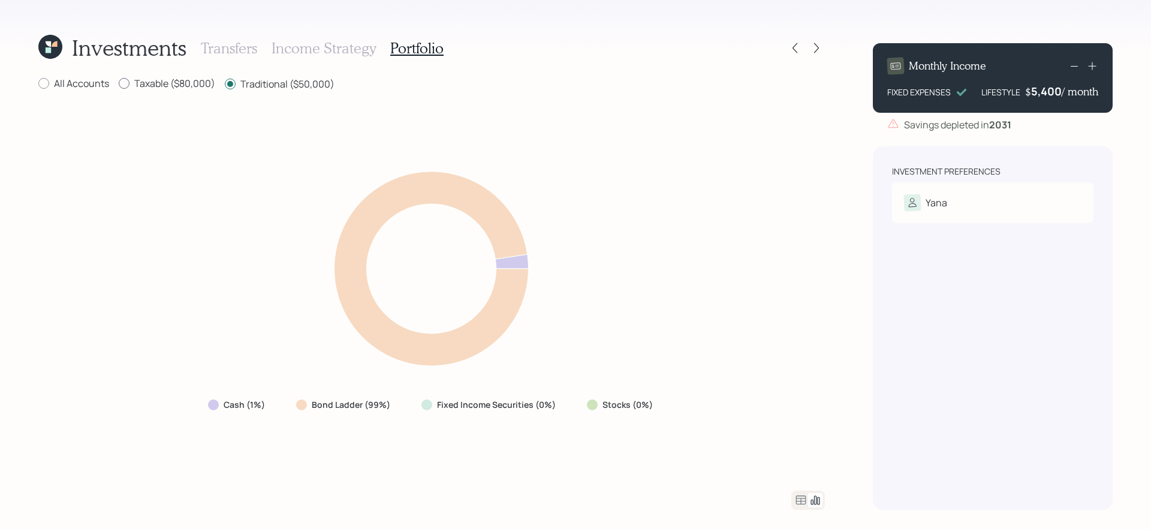
radio input "true"
radio input "false"
click at [82, 86] on label "All Accounts" at bounding box center [73, 83] width 71 height 13
click at [38, 84] on input "All Accounts" at bounding box center [38, 83] width 1 height 1
radio input "true"
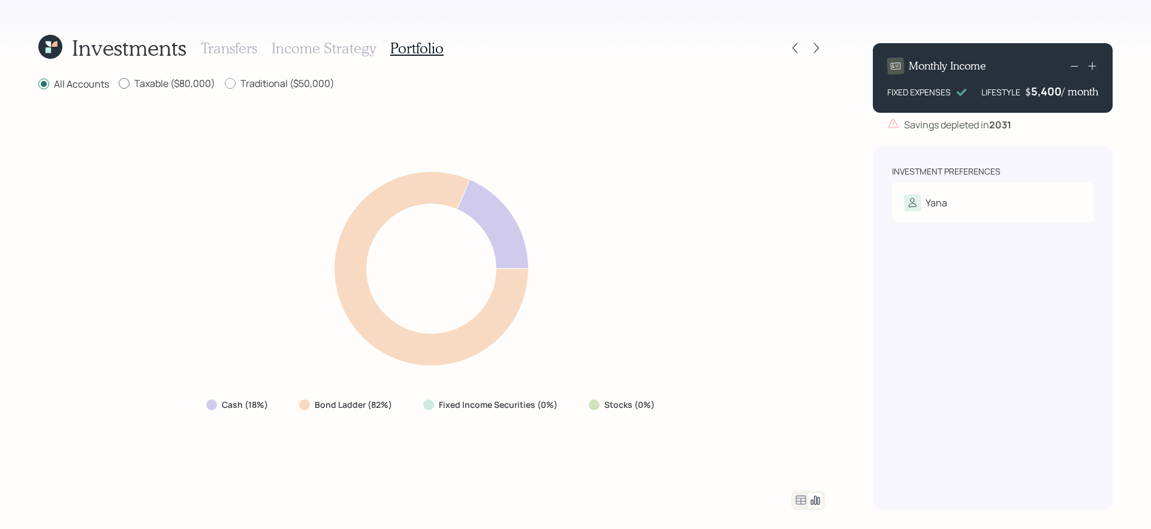
click at [144, 87] on label "Taxable ($80,000)" at bounding box center [167, 83] width 96 height 13
click at [119, 84] on input "Taxable ($80,000)" at bounding box center [118, 83] width 1 height 1
radio input "true"
radio input "false"
click at [57, 52] on icon at bounding box center [50, 47] width 24 height 24
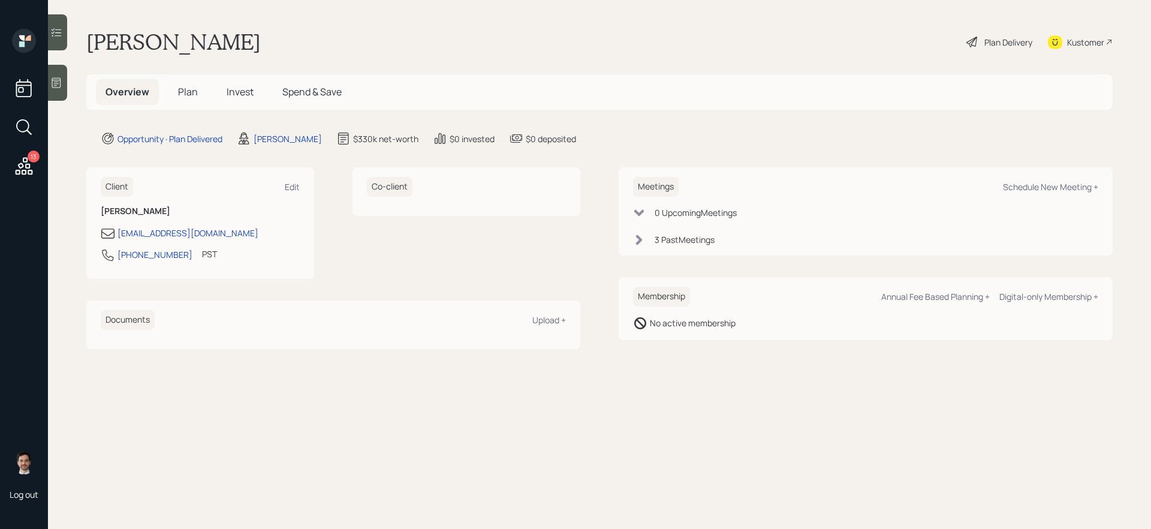
click at [185, 88] on span "Plan" at bounding box center [188, 91] width 20 height 13
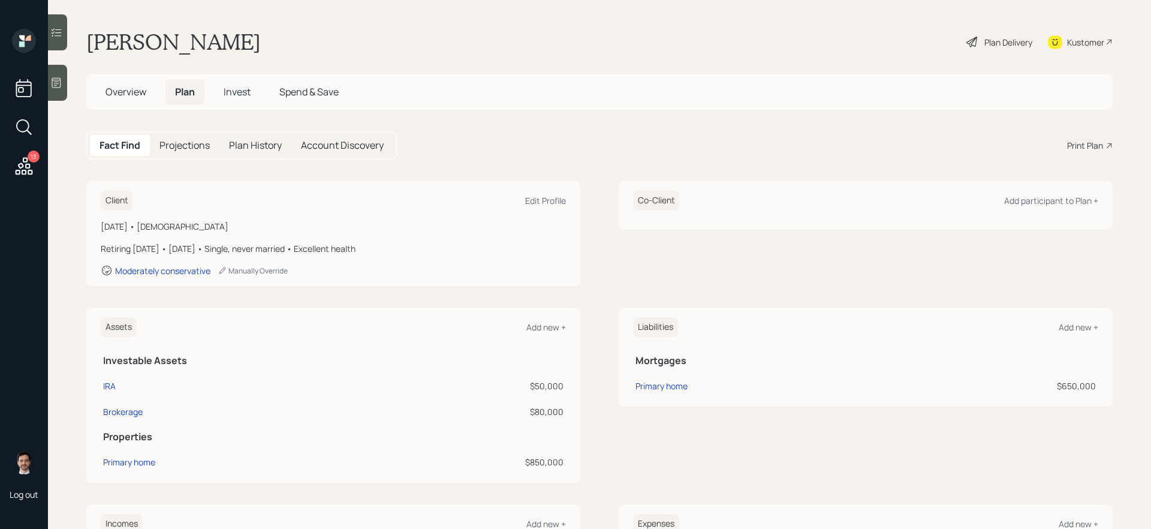
click at [18, 173] on icon at bounding box center [24, 166] width 22 height 22
